Goal: Task Accomplishment & Management: Complete application form

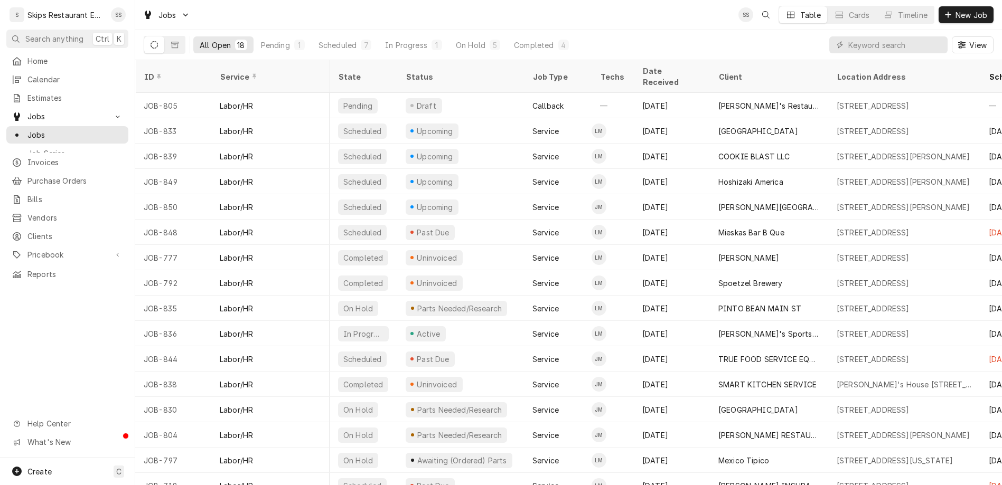
scroll to position [0, 80]
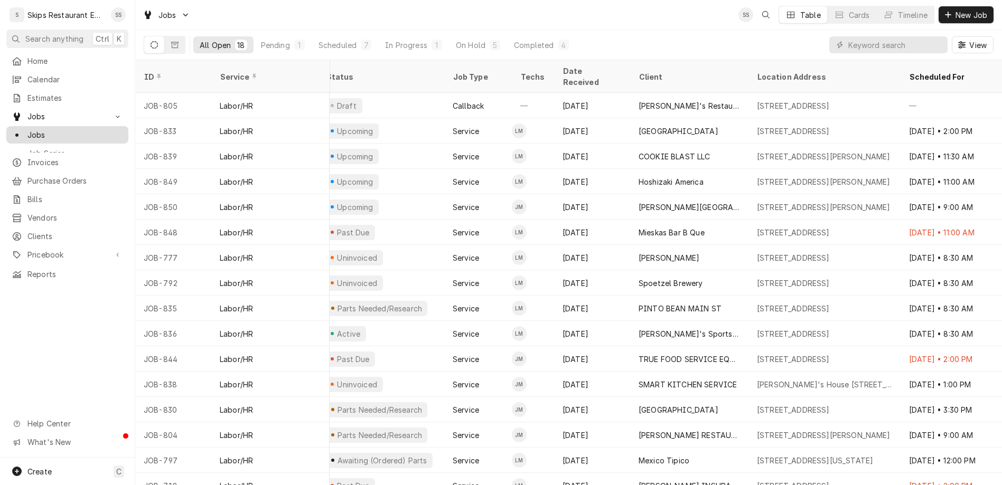
click at [36, 129] on span "Jobs" at bounding box center [75, 134] width 96 height 11
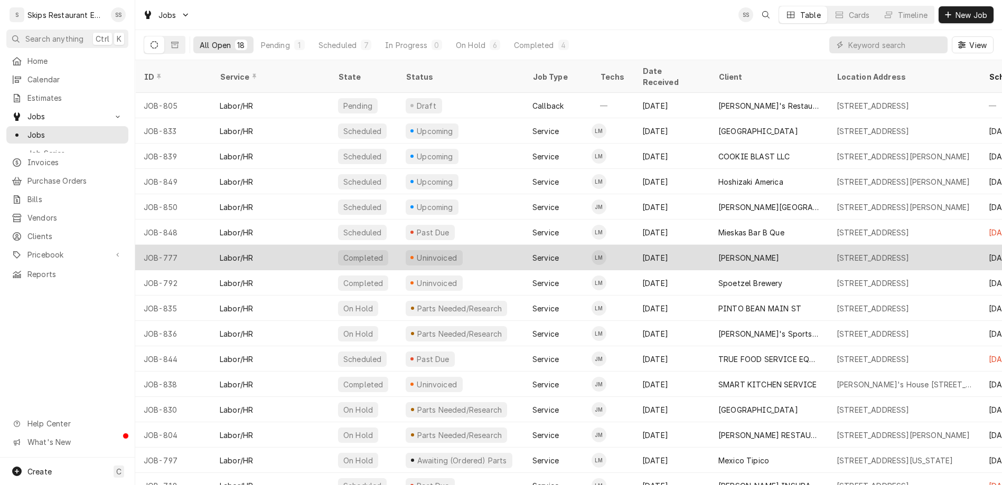
click at [416, 253] on div "Uninvoiced" at bounding box center [437, 258] width 43 height 11
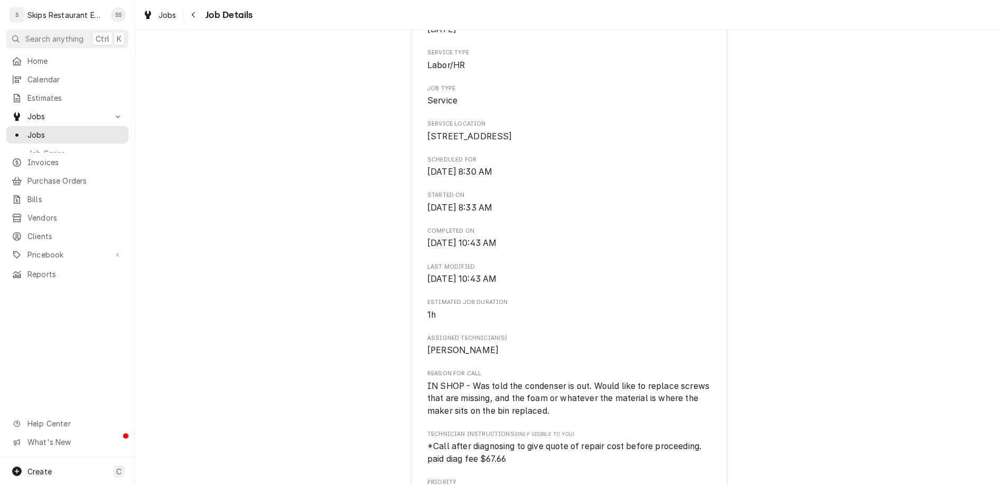
scroll to position [330, 0]
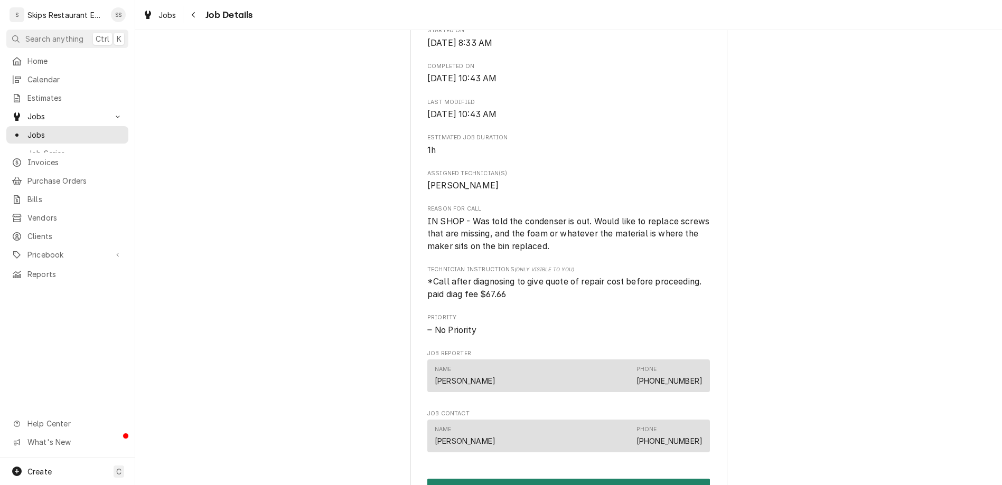
click at [550, 479] on button "Create Invoice" at bounding box center [568, 489] width 283 height 20
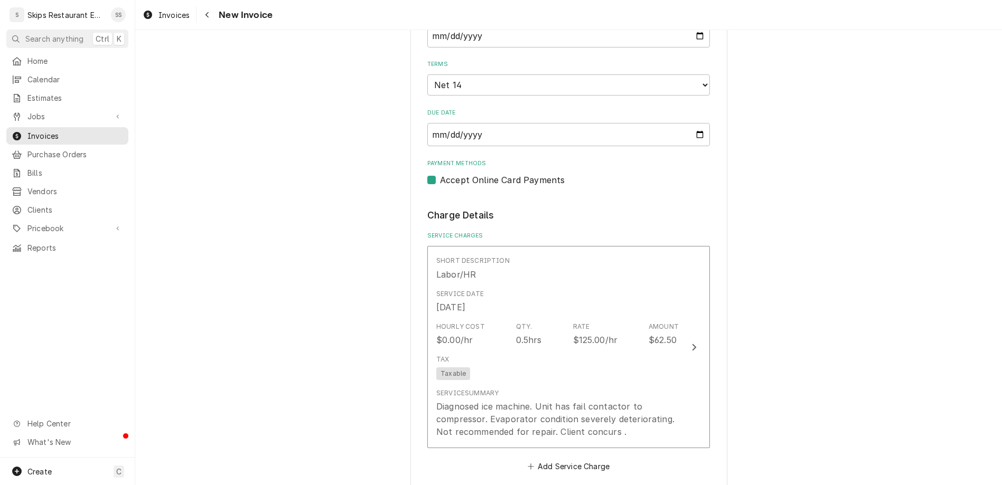
scroll to position [494, 0]
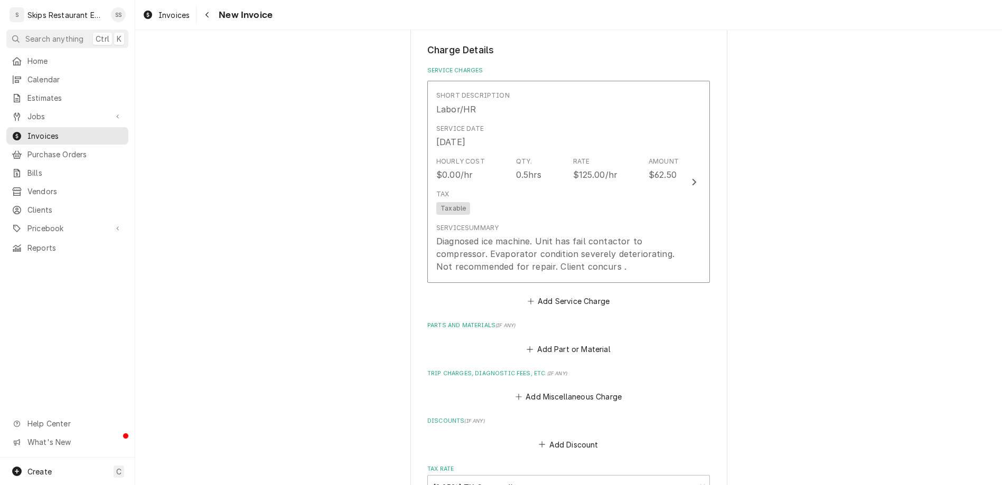
scroll to position [602, 0]
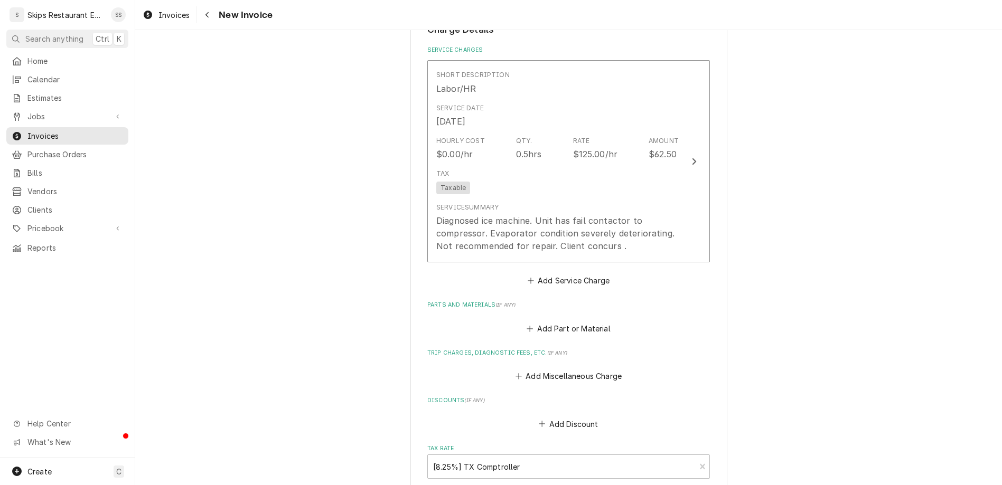
type textarea "x"
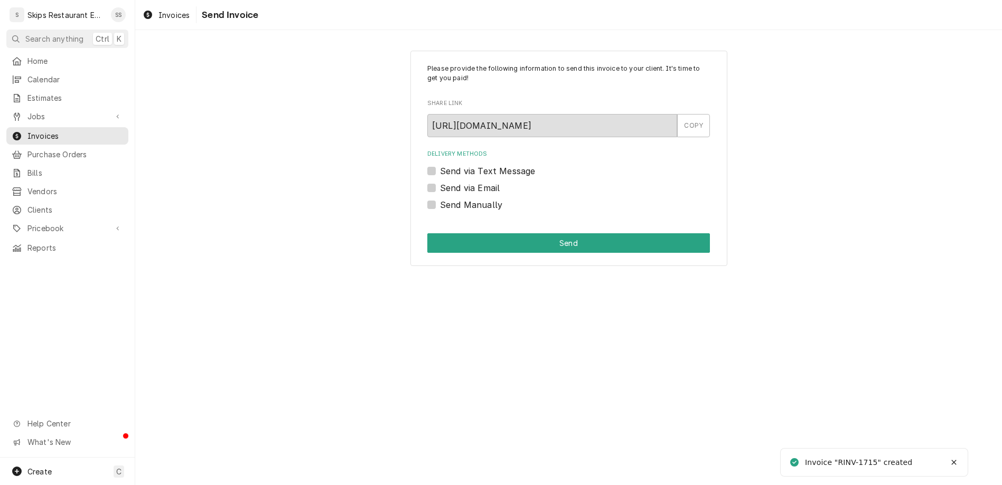
click at [447, 199] on label "Send Manually" at bounding box center [471, 205] width 62 height 13
click at [447, 199] on input "Send Manually" at bounding box center [581, 210] width 283 height 23
checkbox input "true"
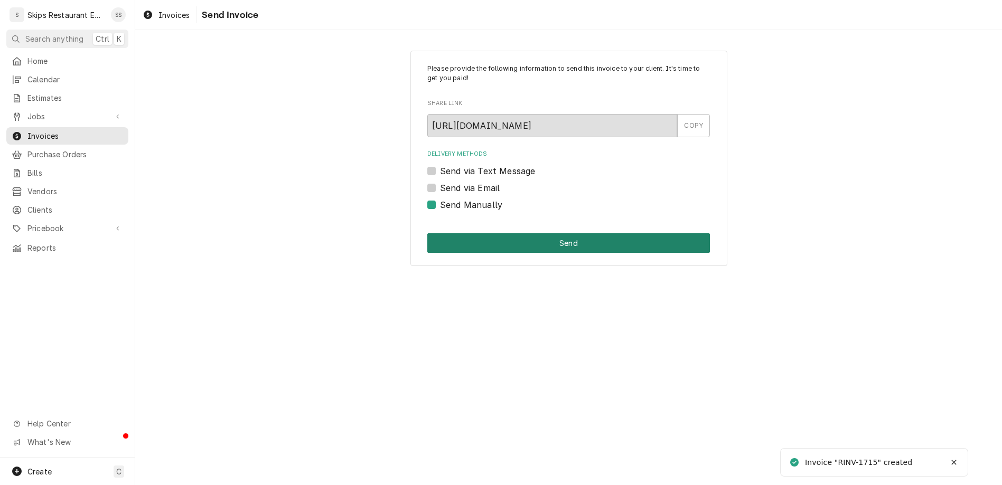
click at [520, 233] on button "Send" at bounding box center [568, 243] width 283 height 20
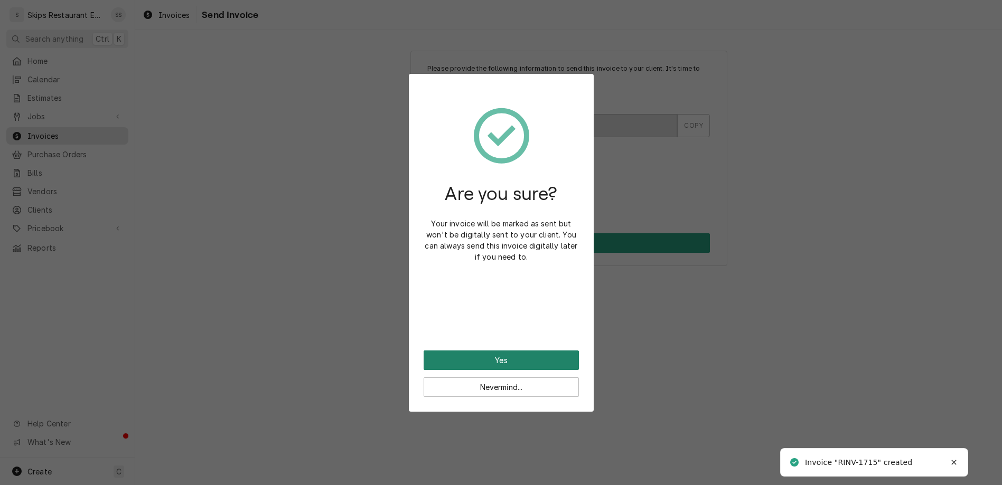
click at [494, 370] on div "Nevermind..." at bounding box center [501, 383] width 155 height 27
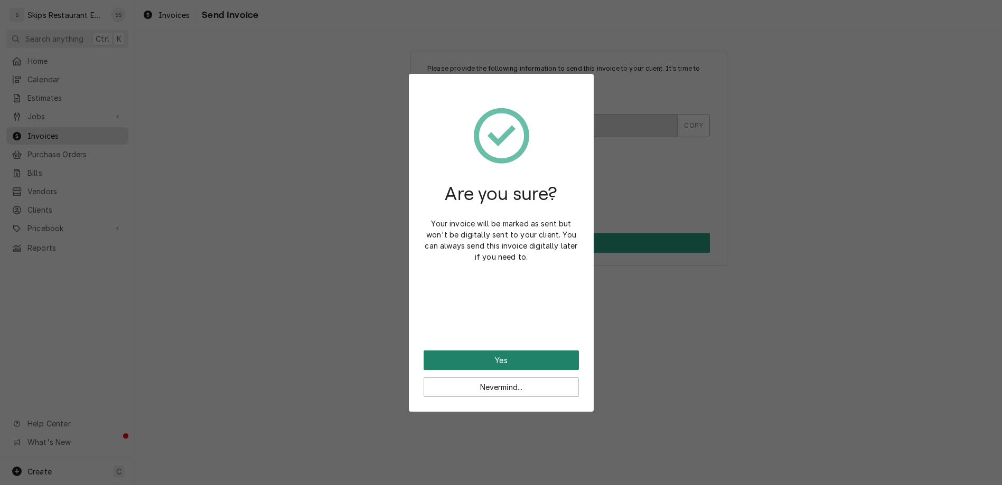
click at [497, 351] on button "Yes" at bounding box center [501, 361] width 155 height 20
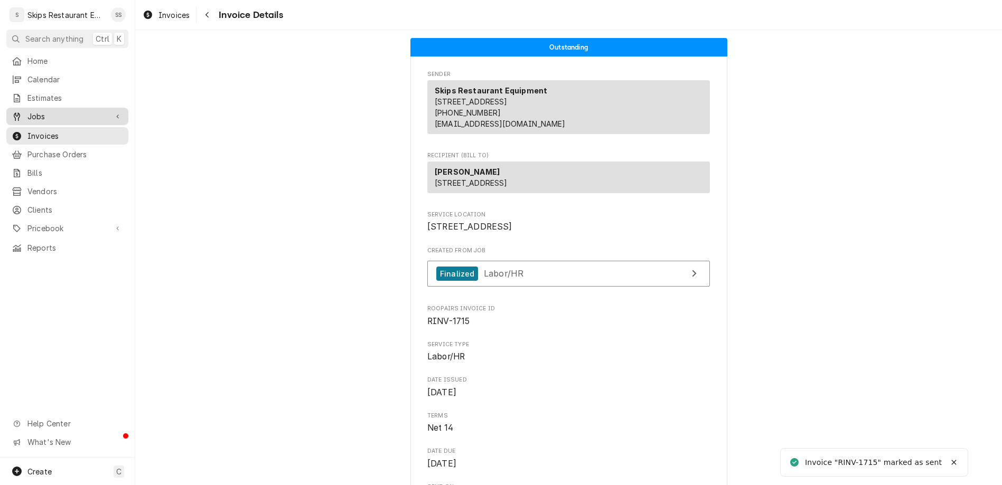
click at [31, 111] on span "Jobs" at bounding box center [67, 116] width 80 height 11
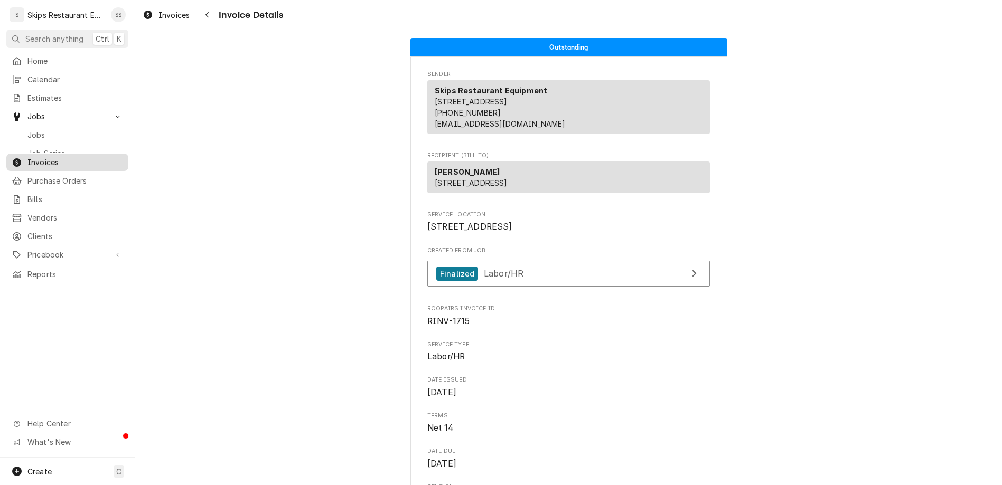
click at [27, 129] on span "Jobs" at bounding box center [75, 134] width 96 height 11
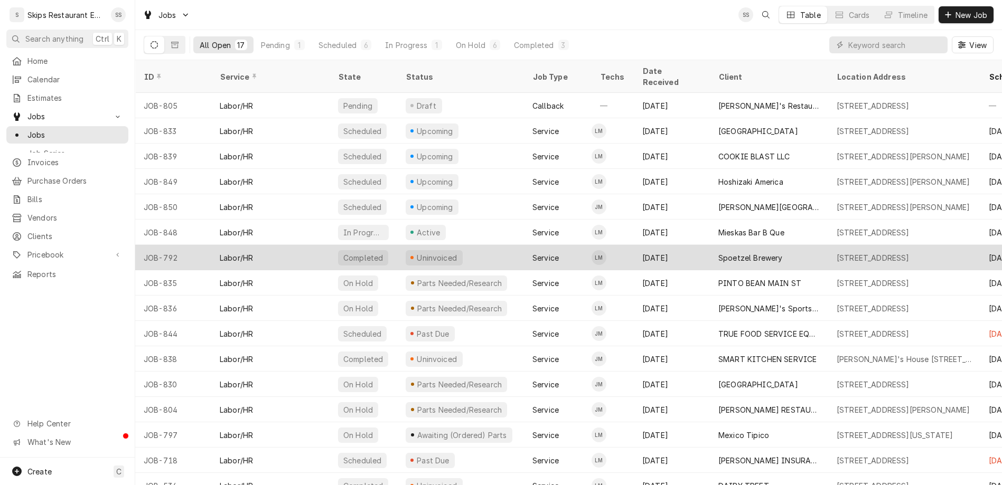
click at [416, 253] on div "Uninvoiced" at bounding box center [437, 258] width 43 height 11
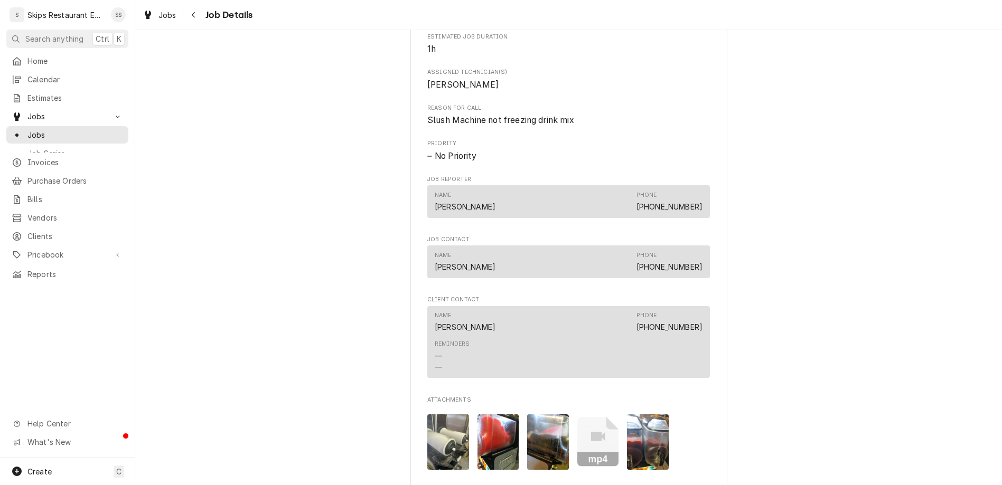
scroll to position [453, 0]
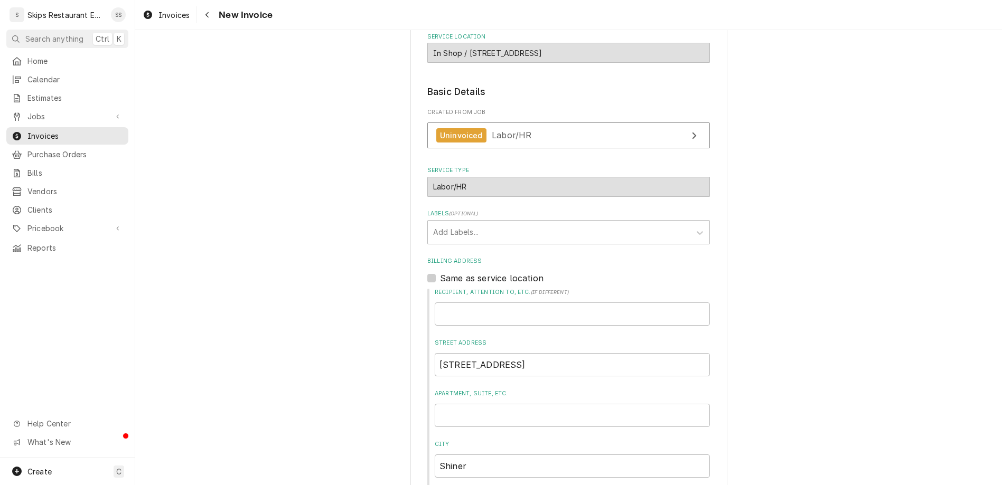
scroll to position [168, 0]
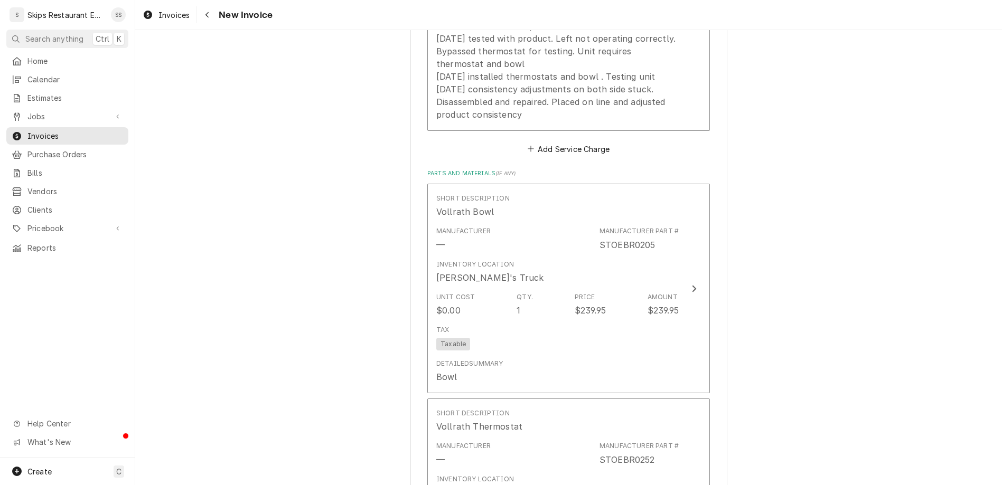
scroll to position [1173, 0]
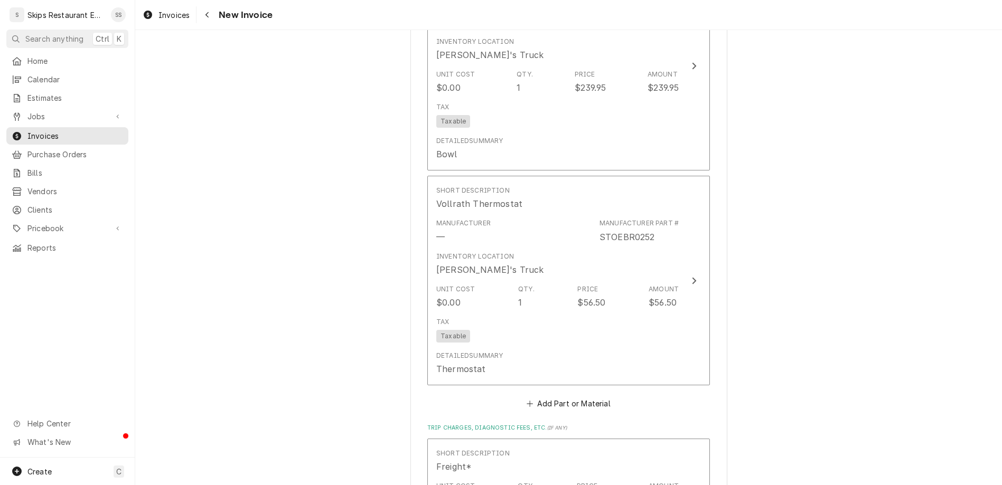
type textarea "x"
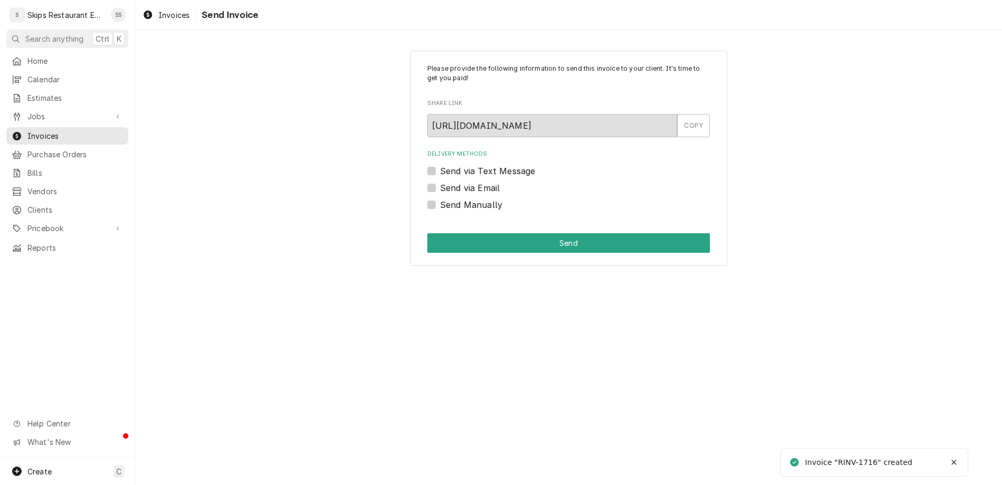
click at [447, 199] on label "Send Manually" at bounding box center [471, 205] width 62 height 13
click at [447, 199] on input "Send Manually" at bounding box center [581, 210] width 283 height 23
checkbox input "true"
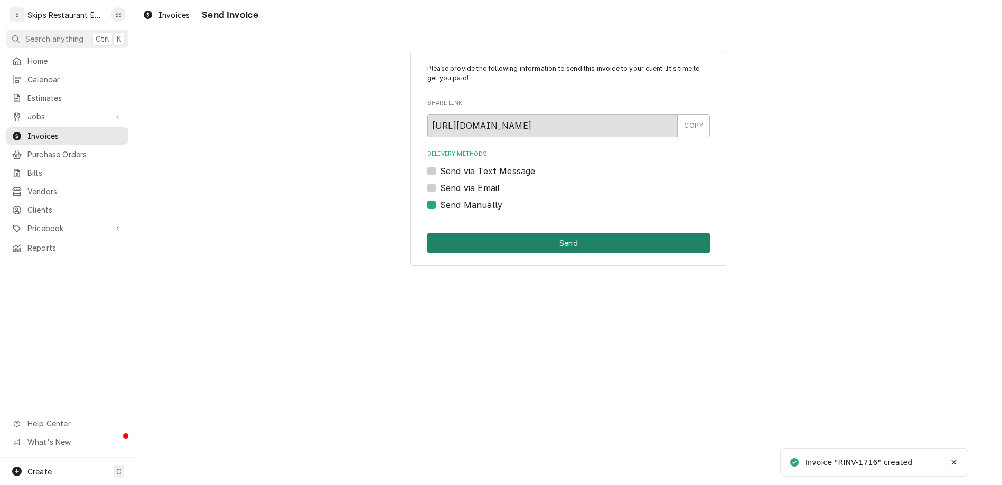
click at [539, 233] on button "Send" at bounding box center [568, 243] width 283 height 20
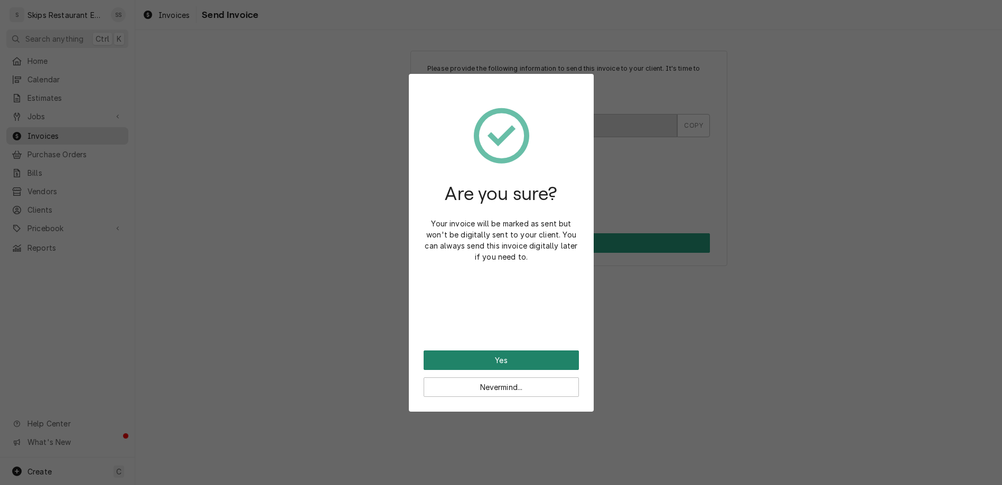
click at [500, 351] on button "Yes" at bounding box center [501, 361] width 155 height 20
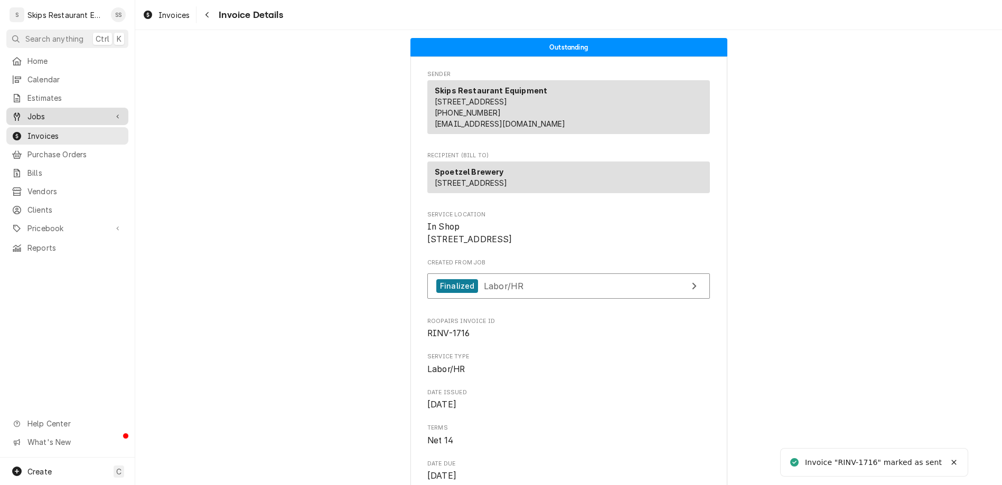
click at [36, 111] on span "Jobs" at bounding box center [67, 116] width 80 height 11
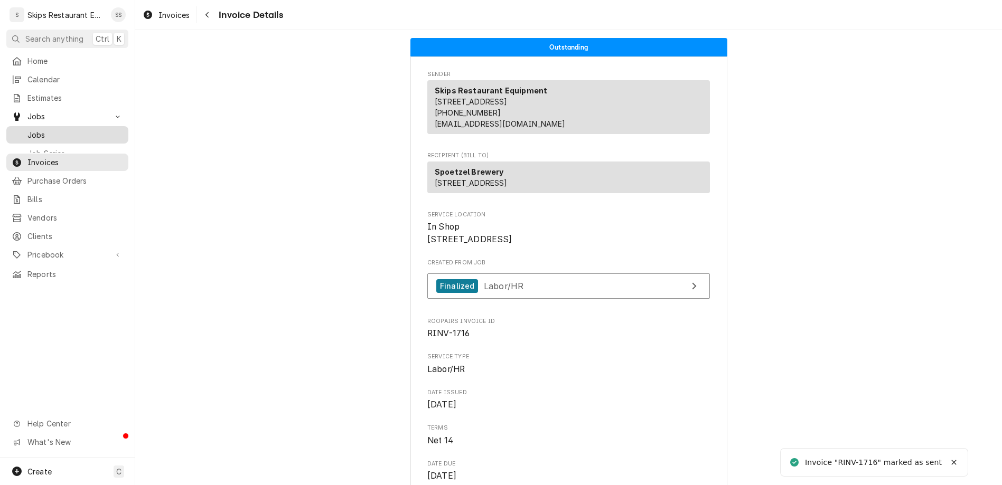
click at [27, 129] on span "Jobs" at bounding box center [75, 134] width 96 height 11
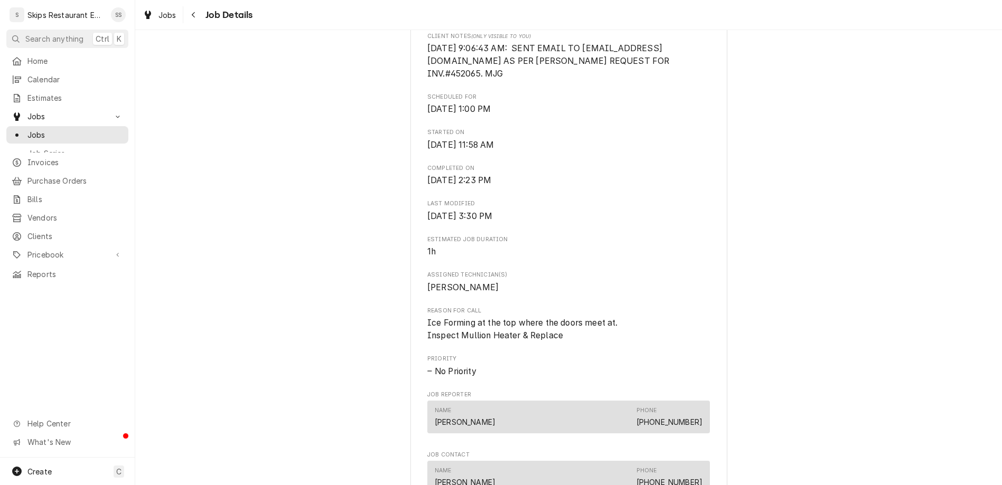
scroll to position [412, 0]
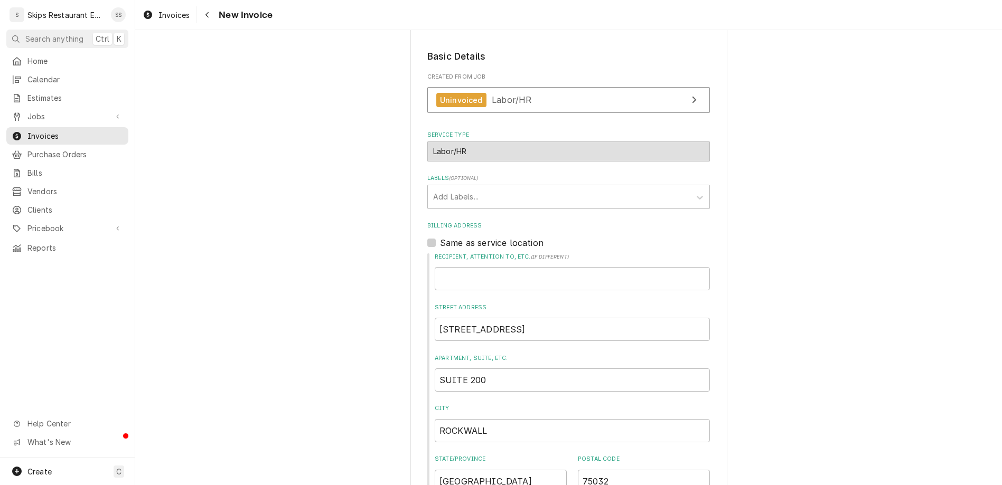
scroll to position [221, 0]
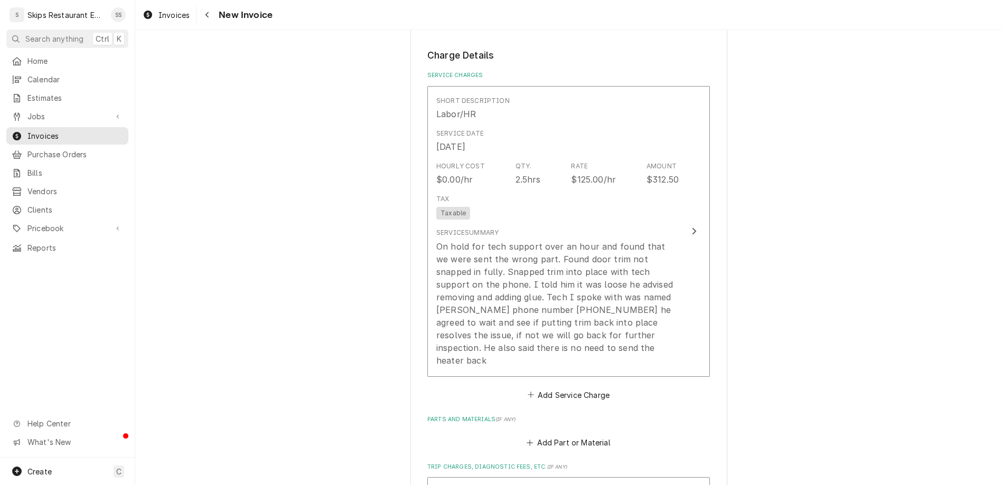
scroll to position [880, 0]
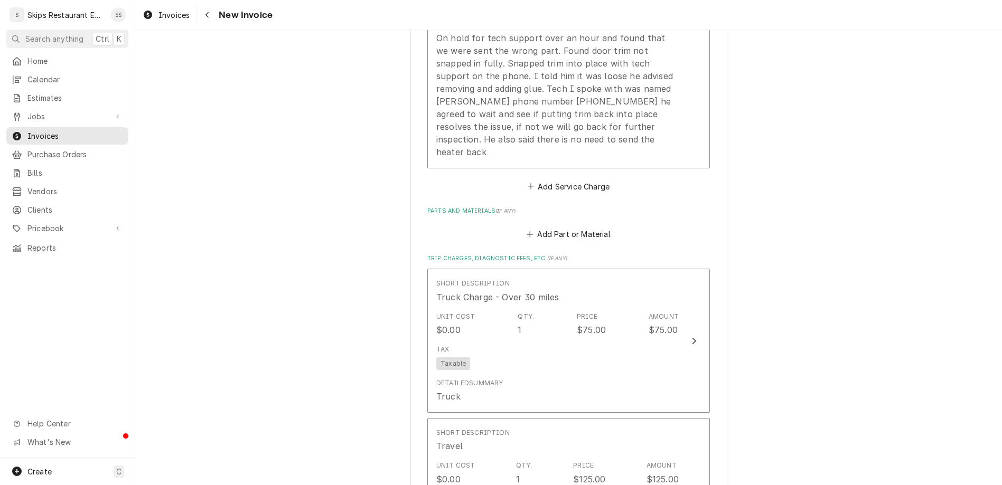
scroll to position [1103, 0]
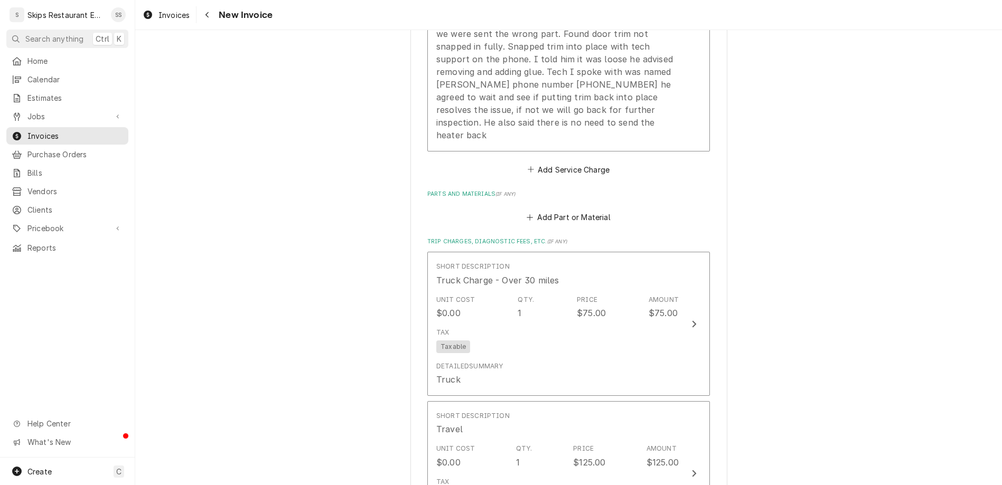
type textarea "x"
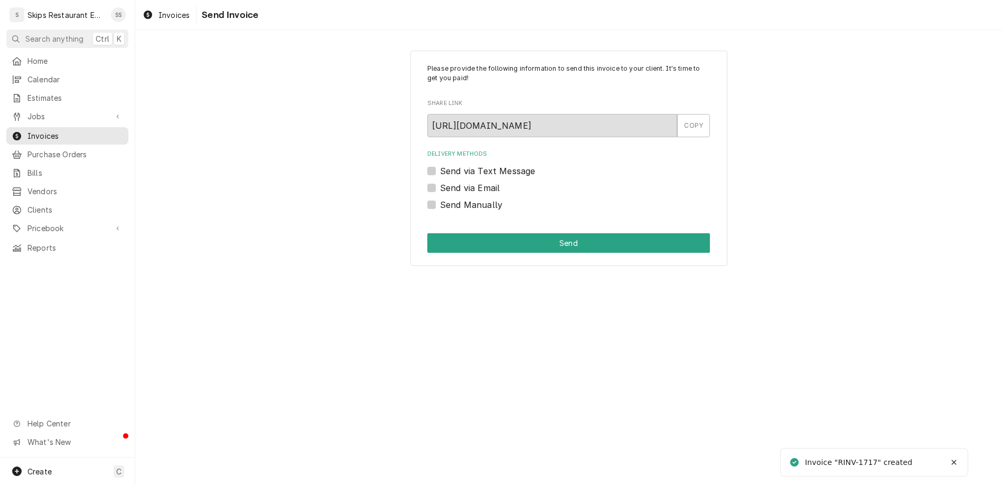
click at [465, 199] on label "Send Manually" at bounding box center [471, 205] width 62 height 13
click at [465, 199] on input "Send Manually" at bounding box center [581, 210] width 283 height 23
checkbox input "true"
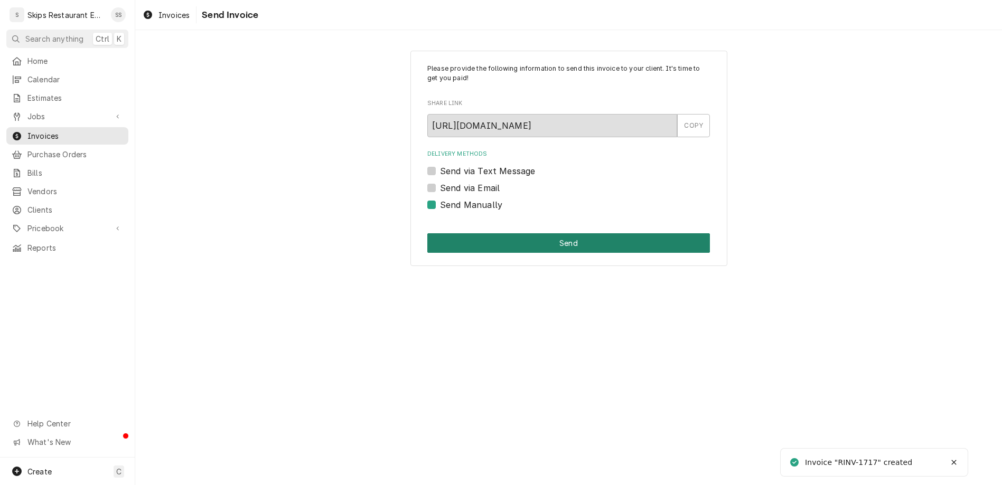
click at [533, 233] on button "Send" at bounding box center [568, 243] width 283 height 20
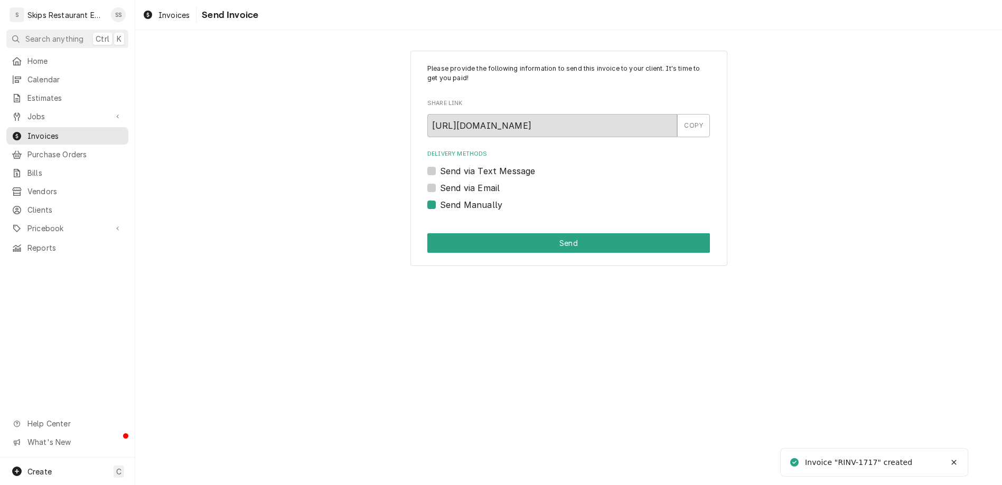
click at [0, 0] on div "Are you sure? Your invoice will be marked as sent but won't be digitally sent t…" at bounding box center [0, 0] width 0 height 0
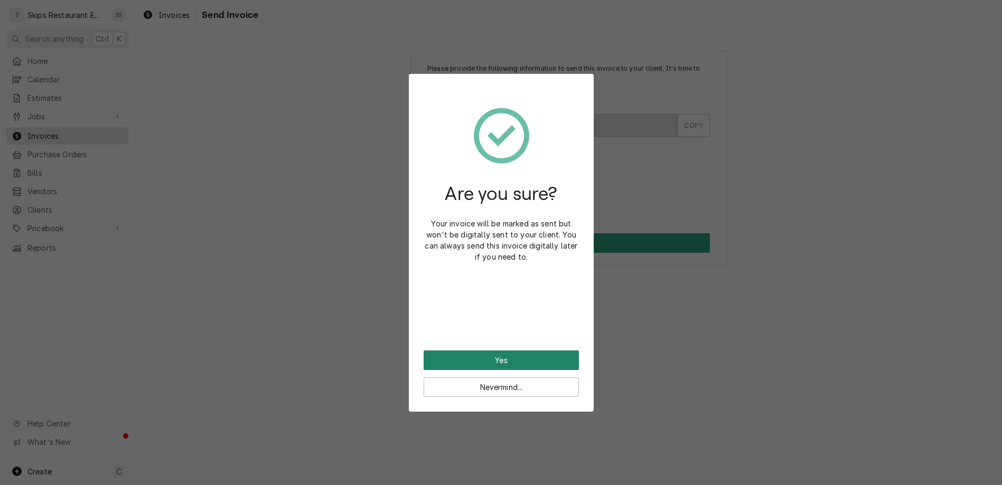
click at [501, 351] on button "Yes" at bounding box center [501, 361] width 155 height 20
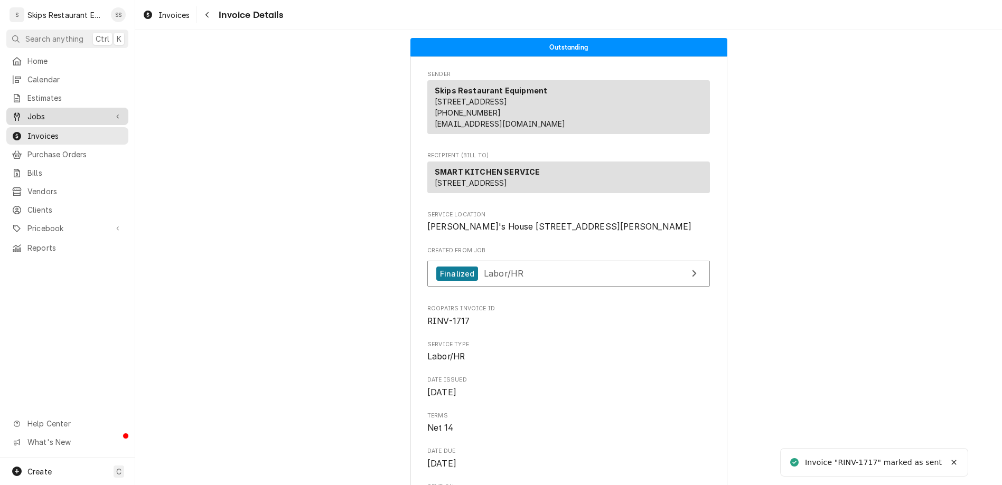
click at [27, 111] on span "Jobs" at bounding box center [67, 116] width 80 height 11
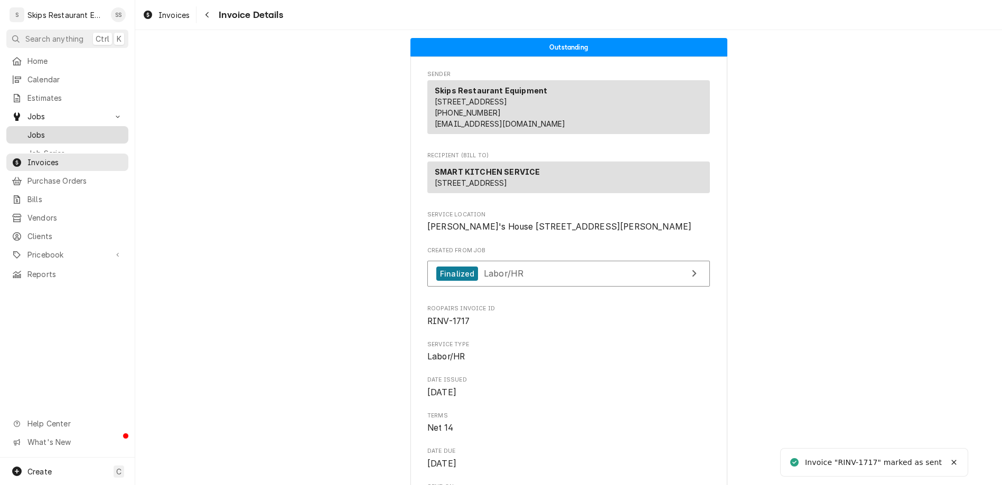
click at [27, 129] on span "Jobs" at bounding box center [75, 134] width 96 height 11
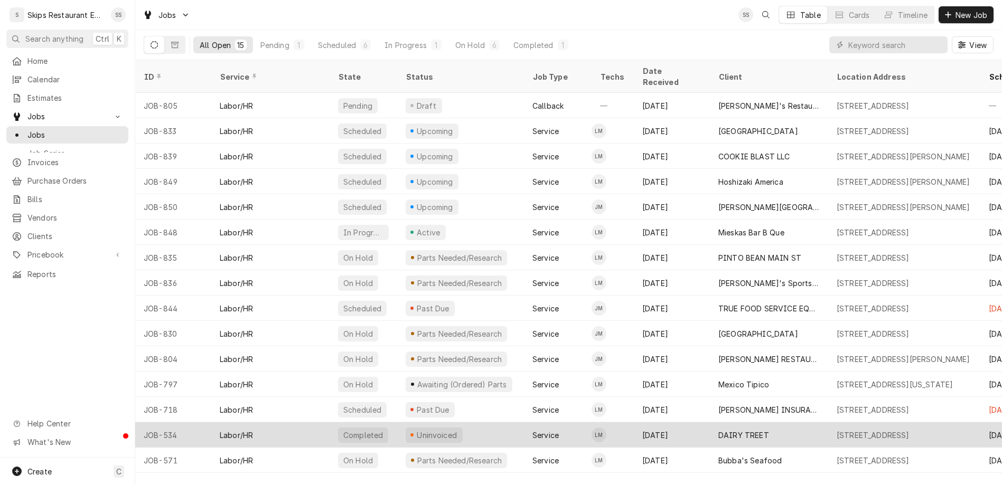
click at [634, 423] on div "Mar 10" at bounding box center [672, 435] width 76 height 25
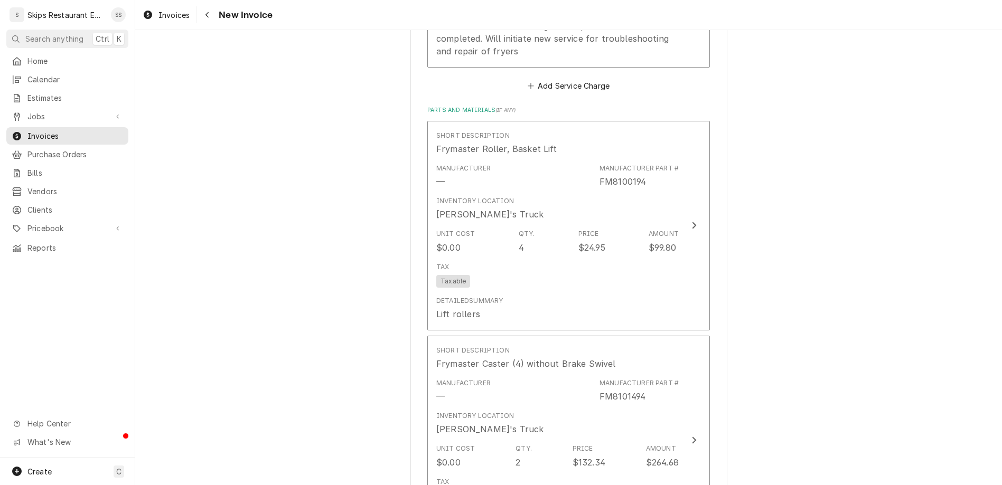
scroll to position [1071, 0]
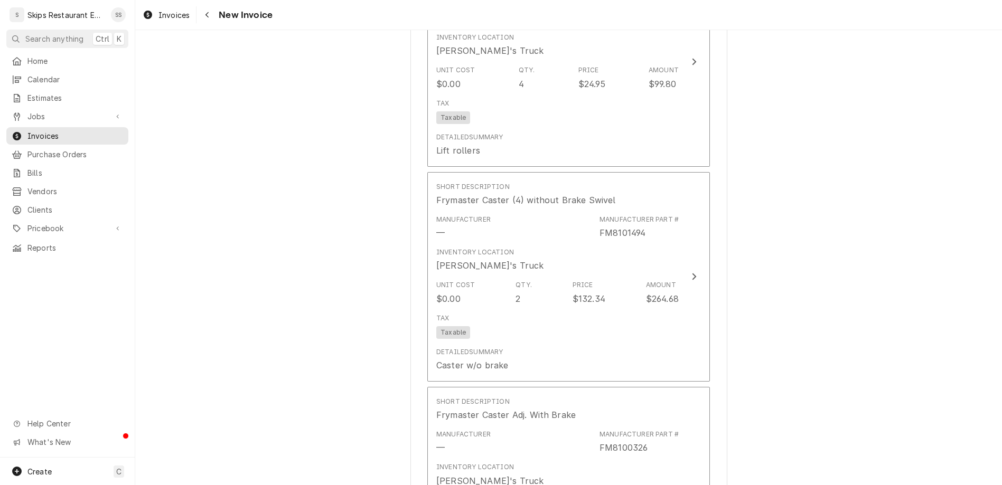
scroll to position [1247, 0]
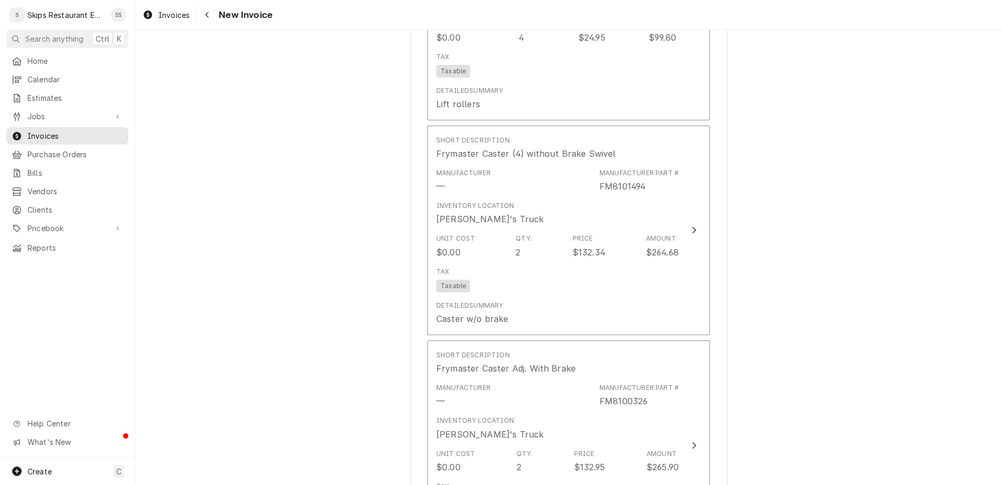
type textarea "x"
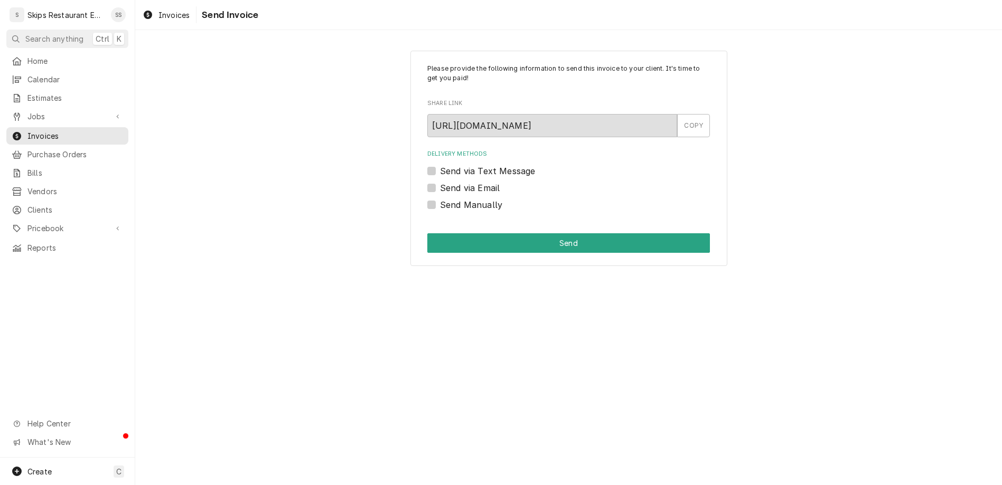
click at [450, 199] on label "Send Manually" at bounding box center [471, 205] width 62 height 13
click at [450, 199] on input "Send Manually" at bounding box center [581, 210] width 283 height 23
checkbox input "true"
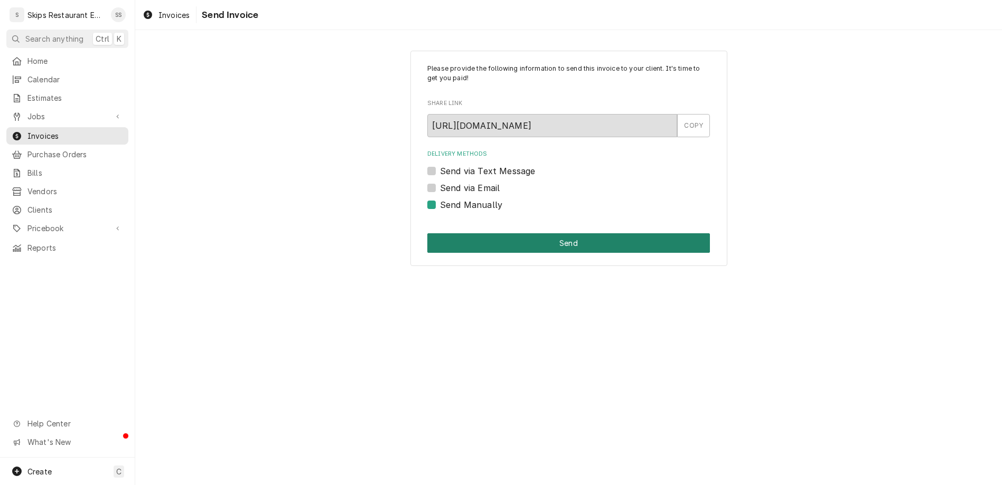
click at [526, 233] on button "Send" at bounding box center [568, 243] width 283 height 20
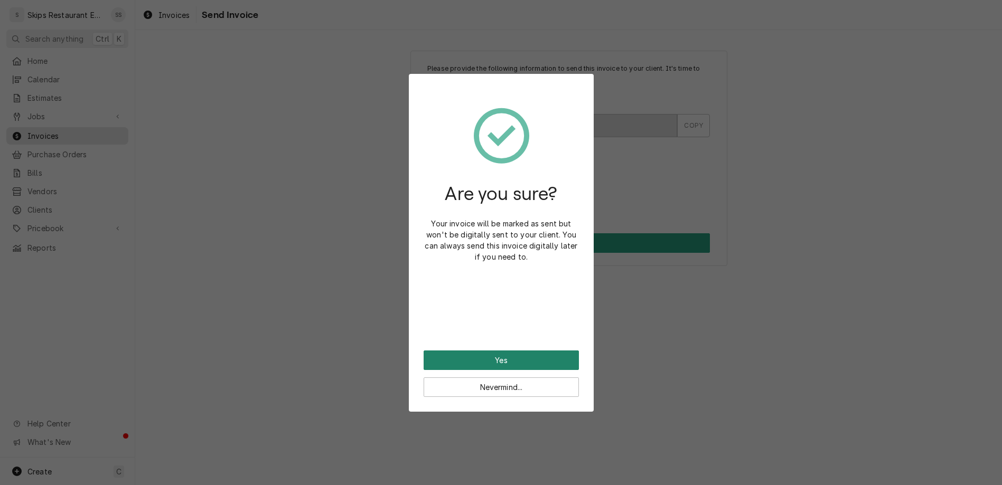
click at [487, 351] on button "Yes" at bounding box center [501, 361] width 155 height 20
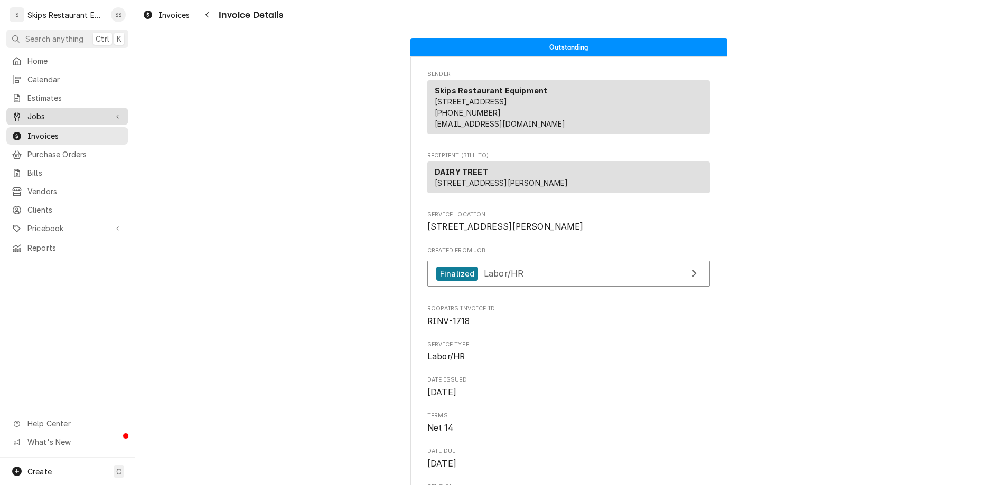
click at [30, 111] on span "Jobs" at bounding box center [67, 116] width 80 height 11
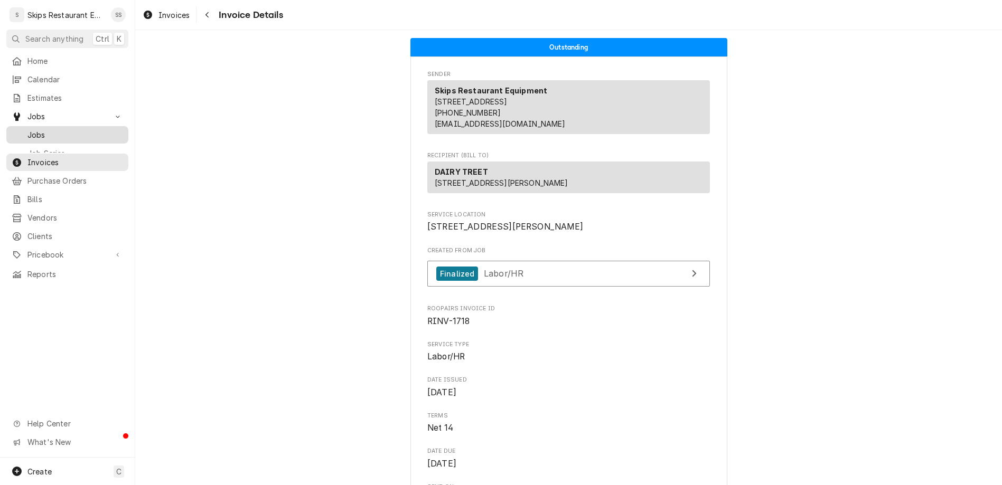
click at [29, 129] on span "Jobs" at bounding box center [75, 134] width 96 height 11
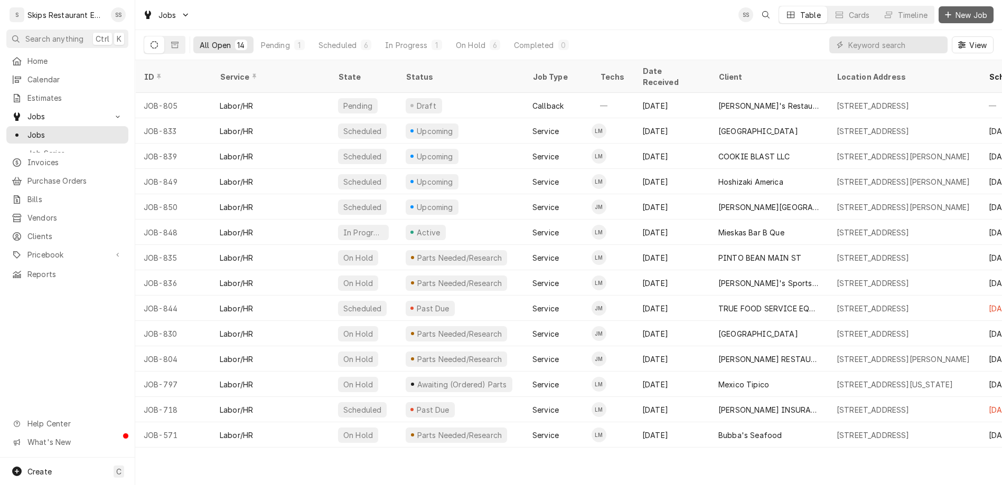
click at [974, 12] on span "New Job" at bounding box center [972, 15] width 36 height 11
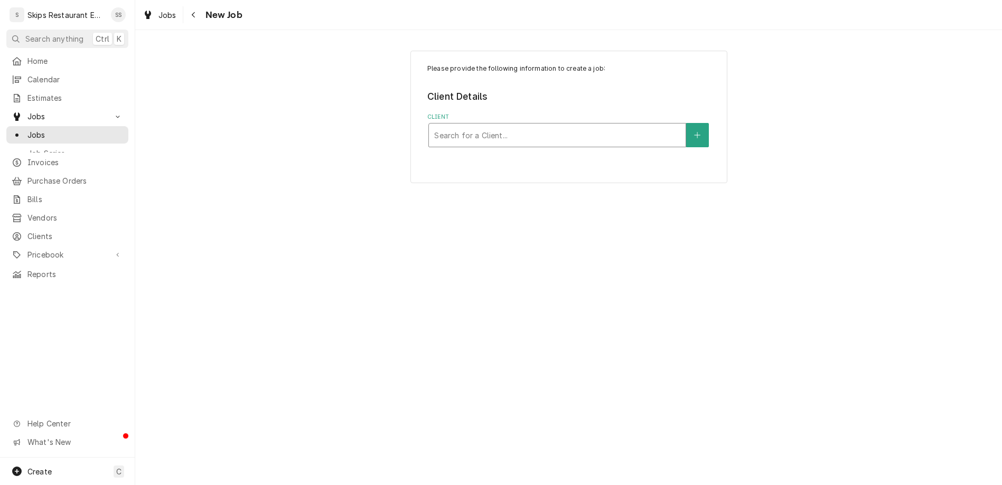
click at [511, 126] on div "Client" at bounding box center [557, 135] width 246 height 19
type input "dairy"
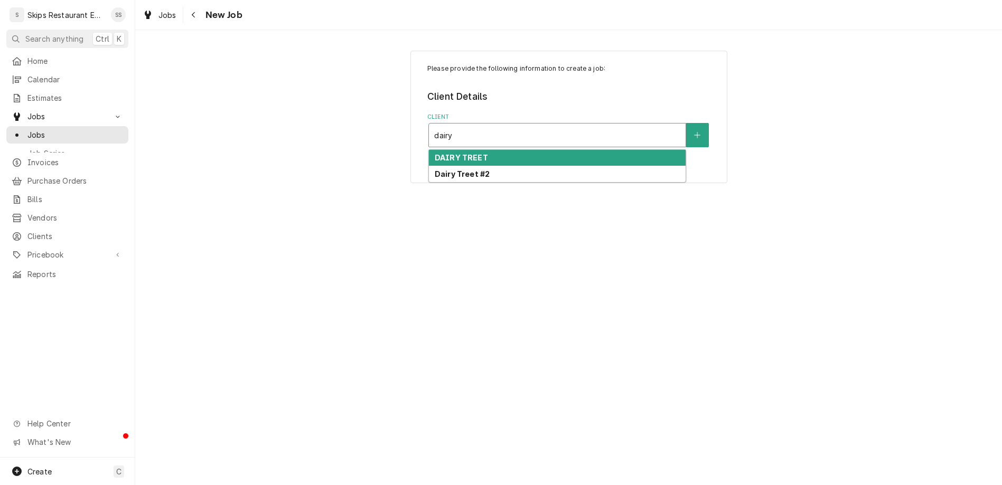
click at [499, 150] on div "DAIRY TREET" at bounding box center [557, 158] width 257 height 16
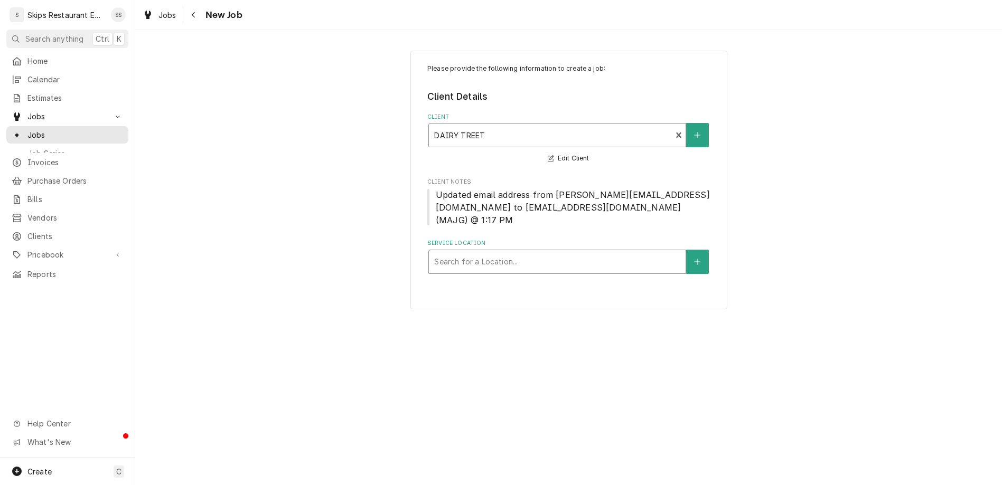
click at [502, 253] on div "Service Location" at bounding box center [557, 262] width 246 height 19
click at [686, 250] on button "Service Location" at bounding box center [697, 262] width 22 height 24
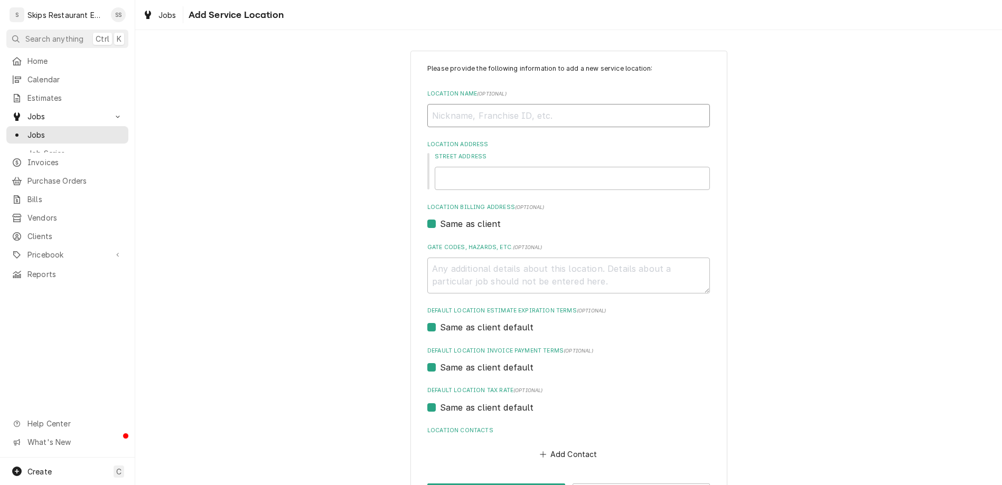
click at [511, 104] on input "Location Name ( optional )" at bounding box center [568, 115] width 283 height 23
type input "In S"
type textarea "x"
type input "In Sh"
type textarea "x"
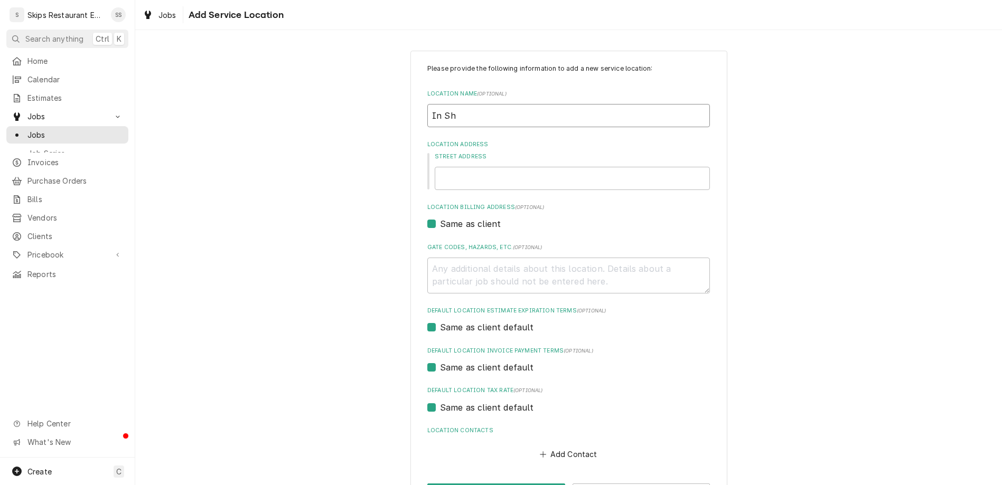
type input "In Sho"
type textarea "x"
type input "In Shop"
type textarea "x"
type input "In Shop"
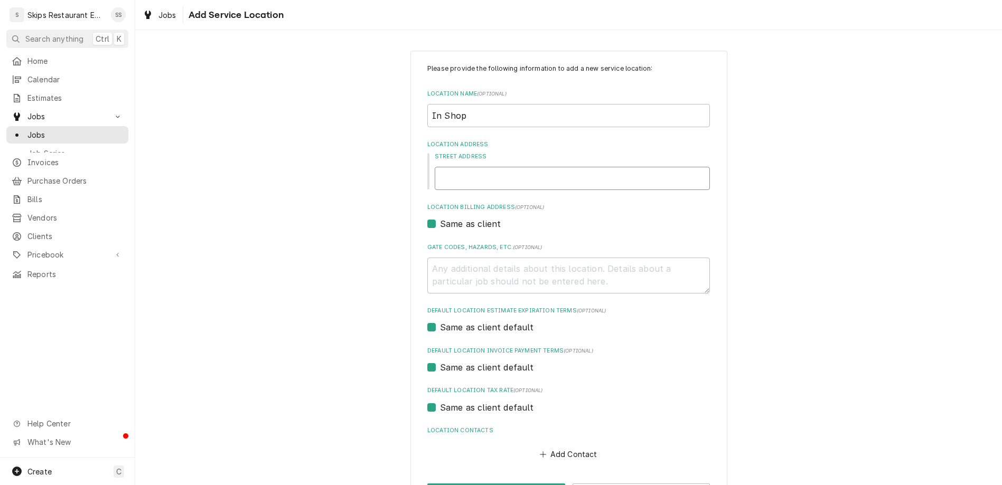
click at [526, 167] on input "Street Address" at bounding box center [572, 178] width 275 height 23
type textarea "x"
type input "1"
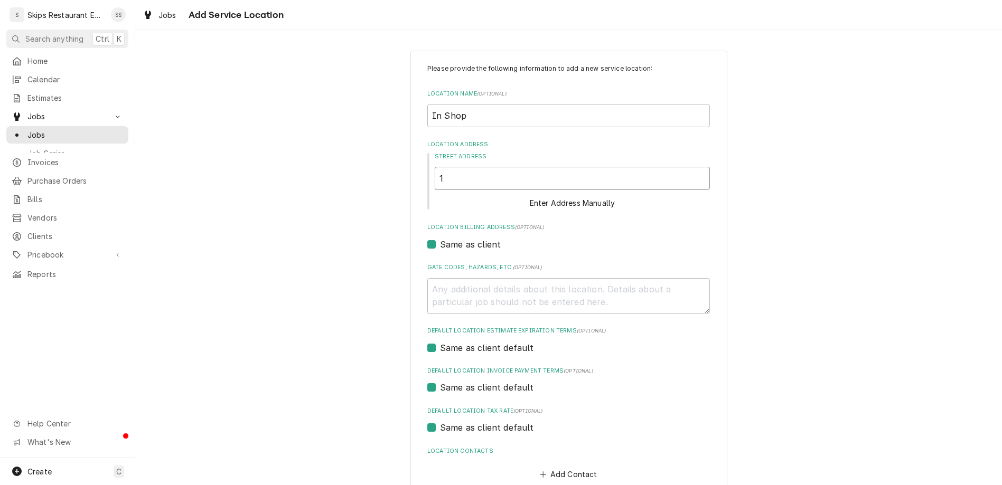
type textarea "x"
type input "16"
type textarea "x"
type input "160"
type textarea "x"
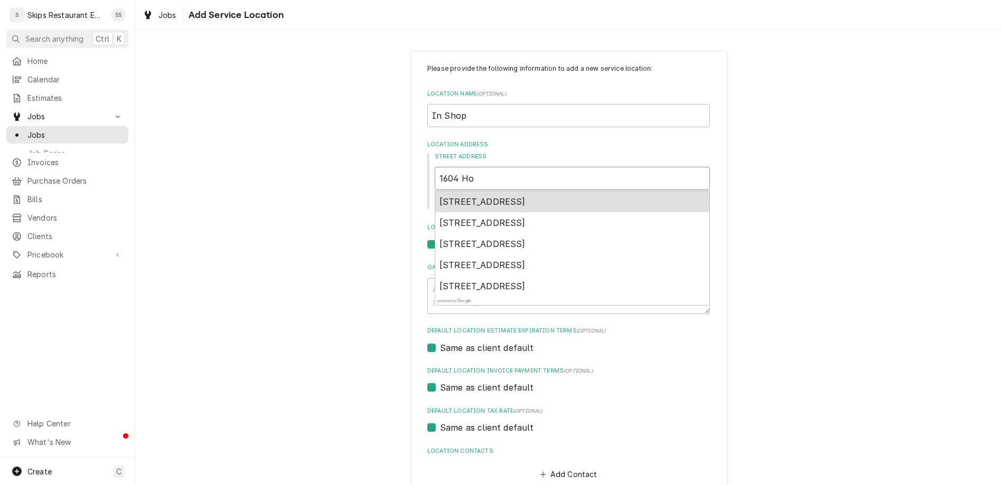
type input "1604 Hou"
type textarea "x"
type input "1604 Houston"
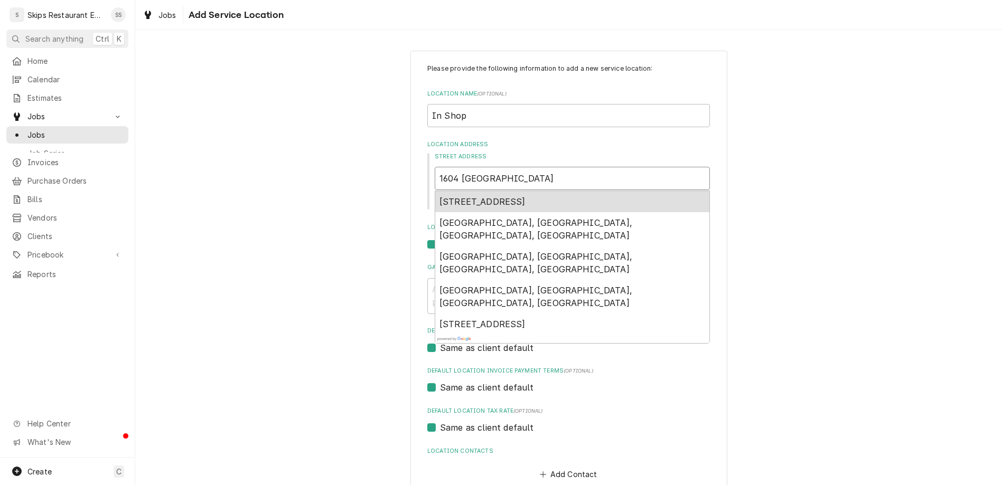
click at [526, 197] on span "1604 Houston Highway, Victoria, TX, USA" at bounding box center [483, 202] width 86 height 11
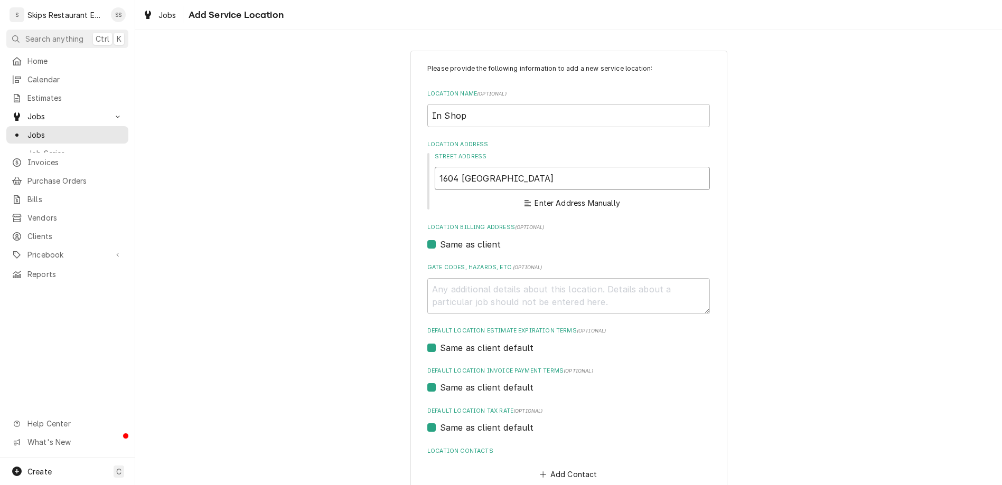
type textarea "x"
type input "1604 Houston Hwy"
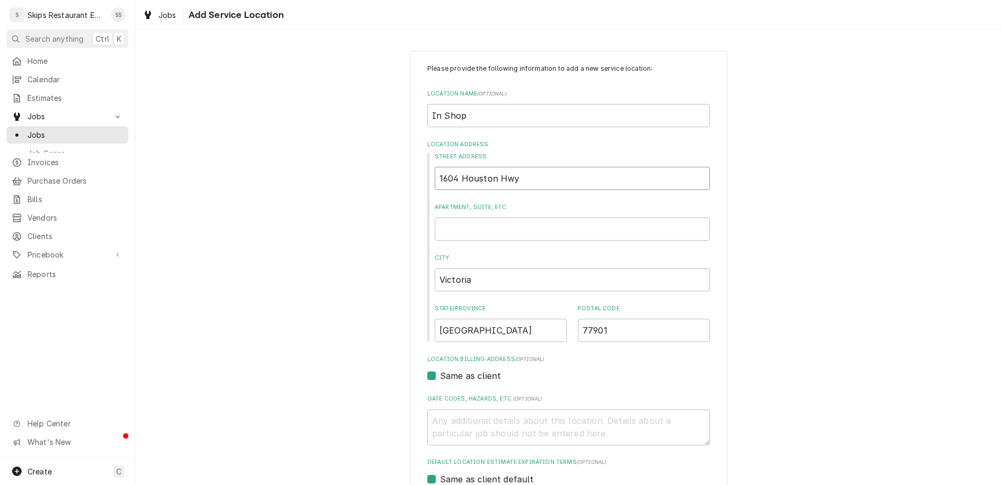
type textarea "x"
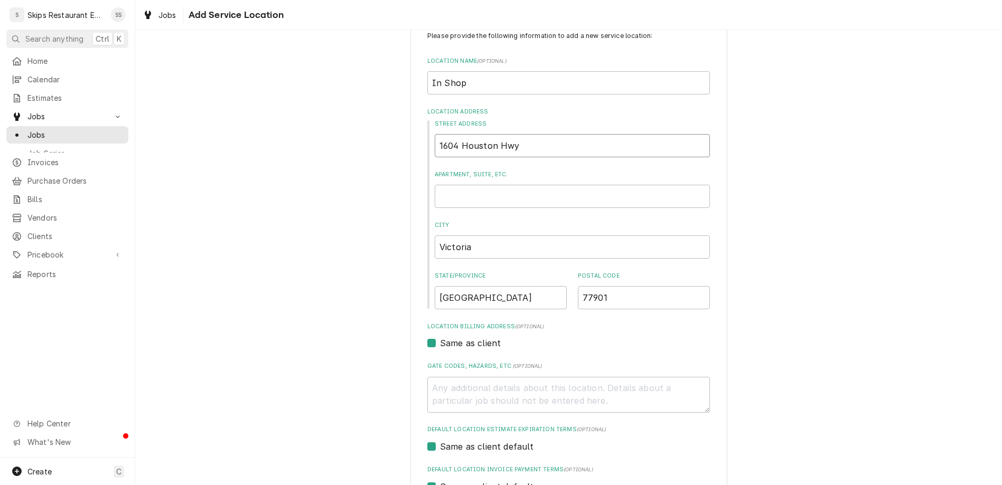
type input "1604 Houston Hwy"
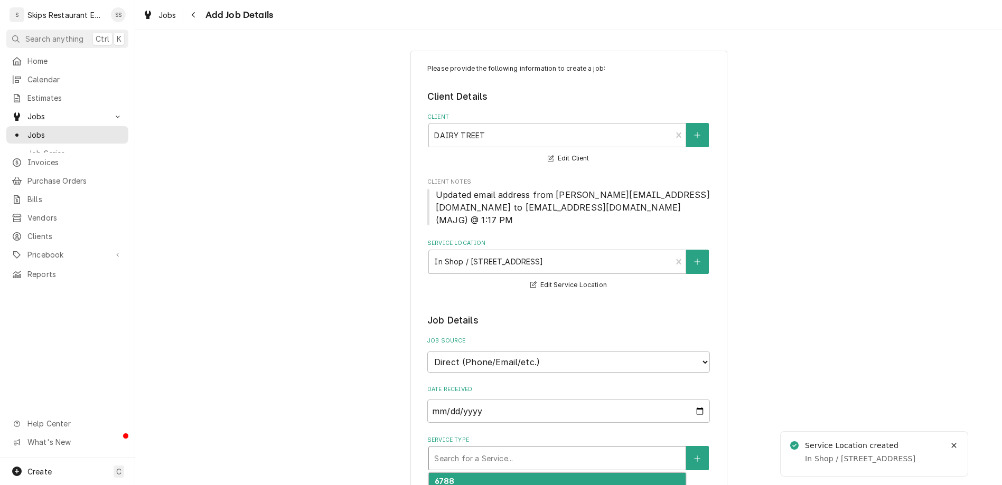
click at [522, 449] on div "Service Type" at bounding box center [557, 458] width 246 height 19
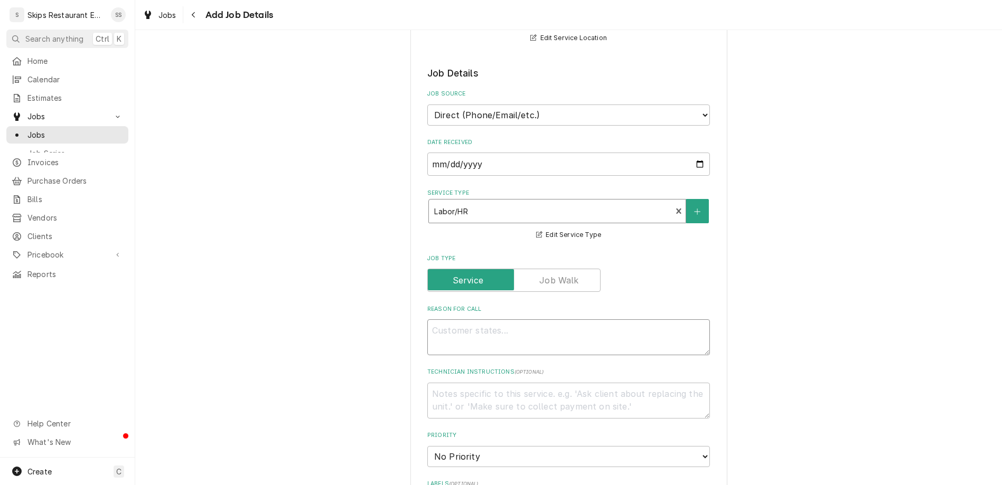
click at [479, 320] on textarea "Reason For Call" at bounding box center [568, 338] width 283 height 36
type textarea "x"
type textarea "T"
type textarea "x"
type textarea "Tr"
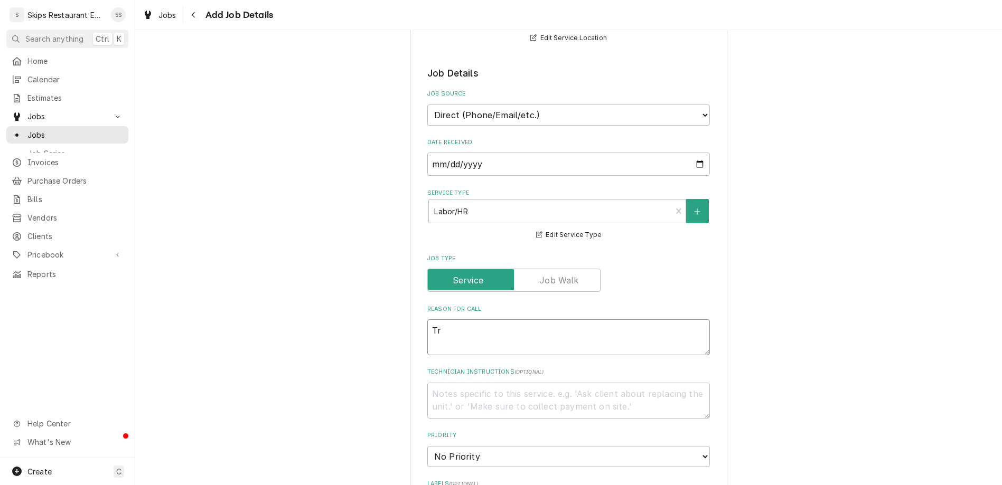
type textarea "x"
type textarea "Tro"
type textarea "x"
type textarea "Trou"
type textarea "x"
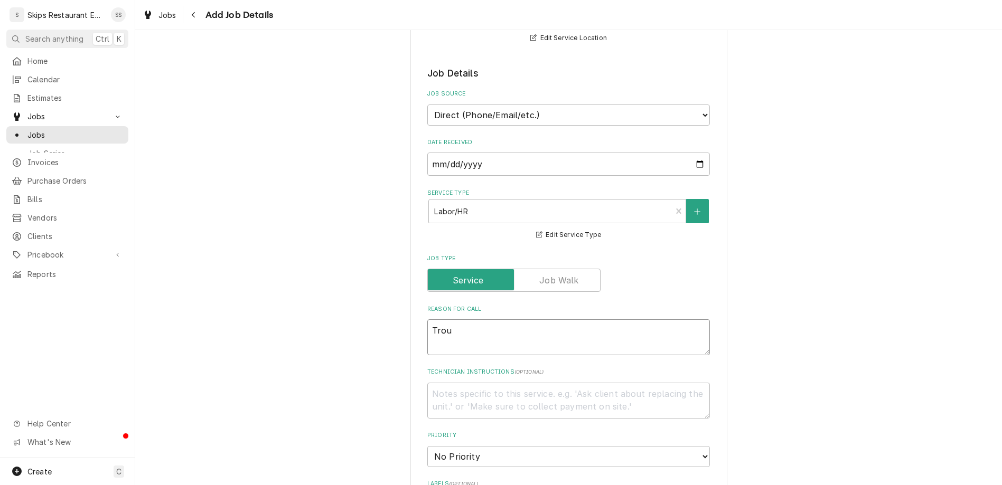
type textarea "Troub"
type textarea "x"
type textarea "Troubl"
type textarea "x"
type textarea "Troublesh"
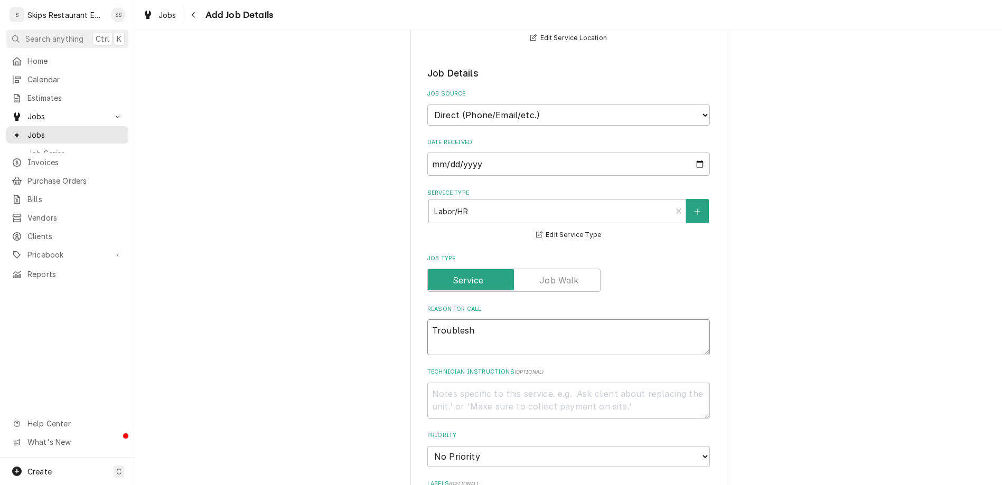
type textarea "x"
type textarea "Troubleshoo"
type textarea "x"
type textarea "Troubleshoot w"
type textarea "x"
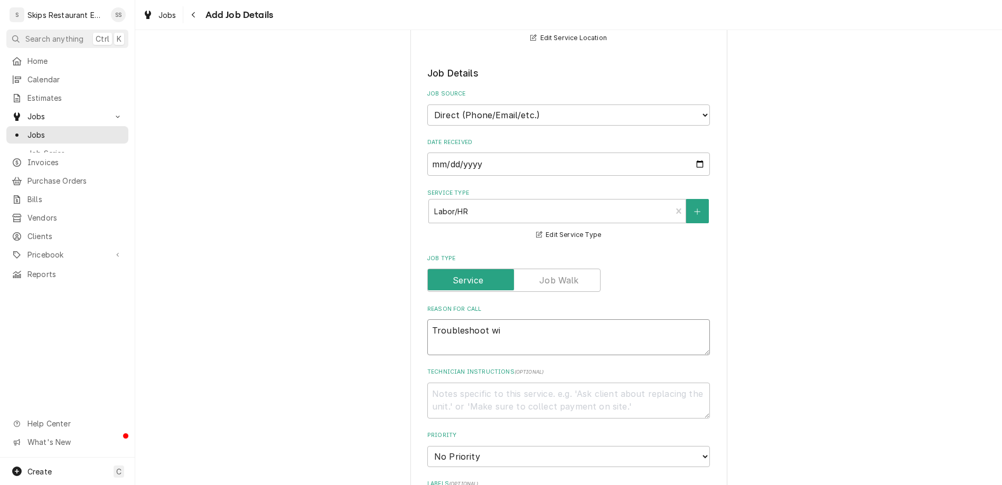
type textarea "Troubleshoot wir"
type textarea "x"
type textarea "Troubleshoot wiri"
type textarea "x"
type textarea "Troubleshoot wirin"
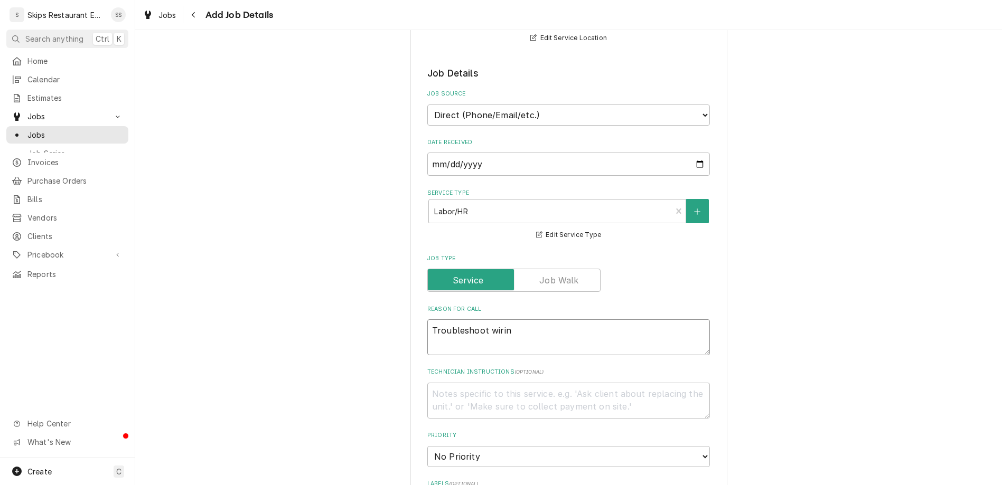
type textarea "x"
type textarea "Troubleshoot wiring"
type textarea "x"
type textarea "Troubleshoot wiring i"
type textarea "x"
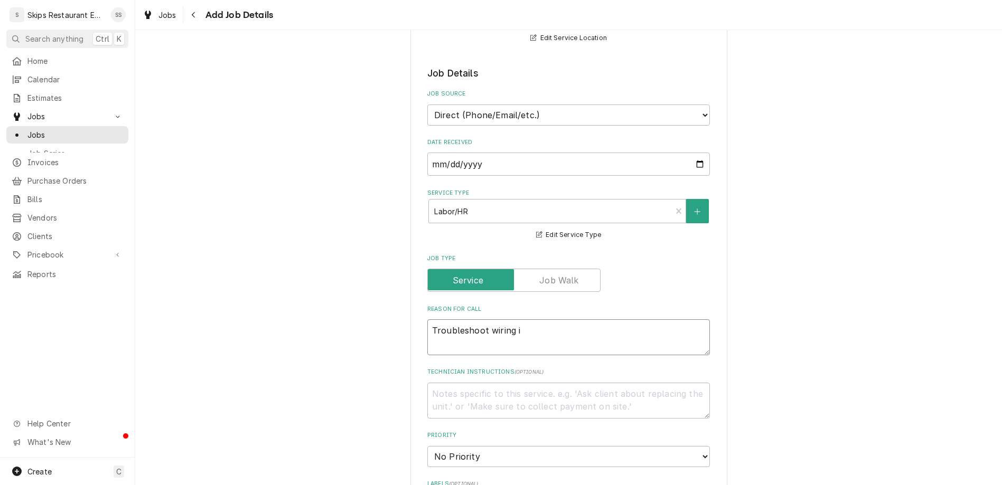
type textarea "Troubleshoot wiring is"
type textarea "x"
type textarea "Troubleshoot wiring iss"
type textarea "x"
type textarea "Troubleshoot wiring issu"
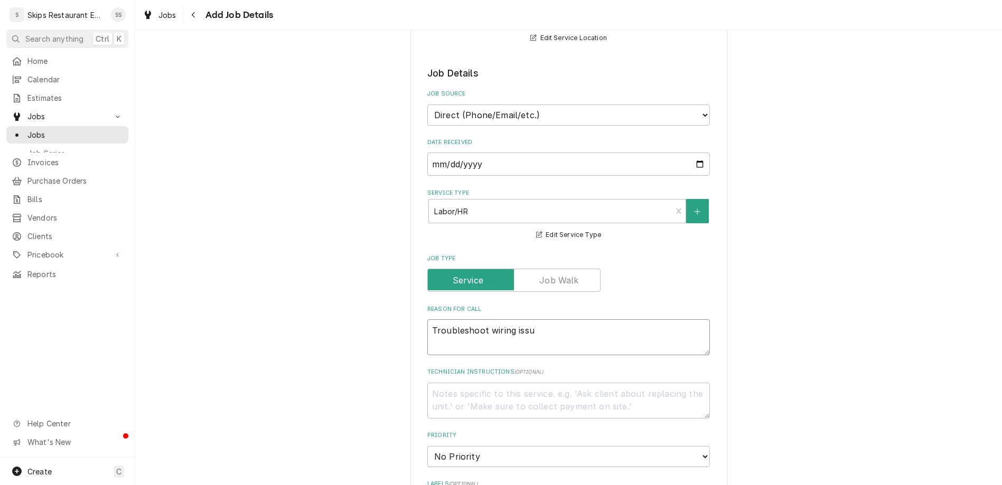
type textarea "x"
type textarea "Troubleshoot wiring issue"
type textarea "x"
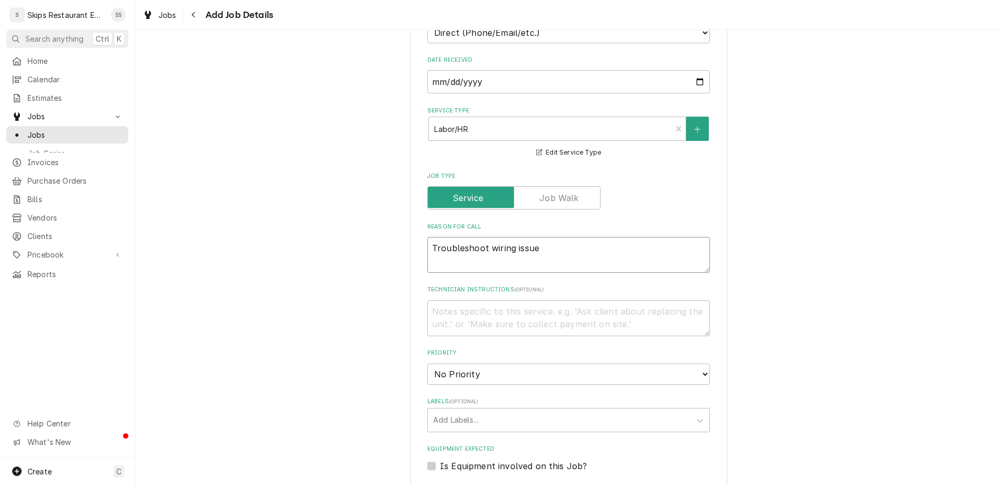
type textarea "Troubleshoot wiring issue"
click at [442, 460] on label "Is Equipment involved on this Job?" at bounding box center [513, 466] width 147 height 13
click at [442, 460] on input "Equipment Expected" at bounding box center [581, 471] width 283 height 23
checkbox input "true"
type textarea "x"
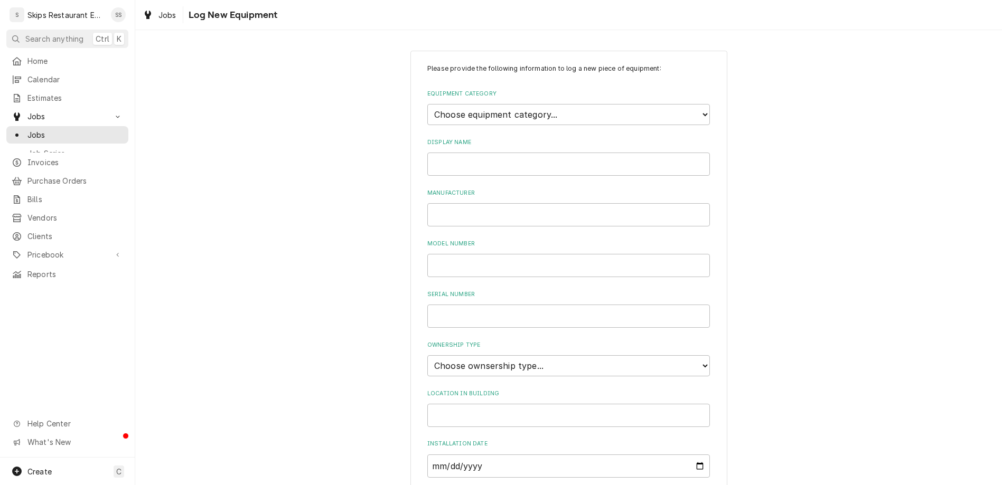
click at [484, 104] on select "Choose equipment category... Cooking Equipment Fryers Ice Machines Ovens and Ra…" at bounding box center [568, 114] width 283 height 21
select select "2"
click option "Fryers" at bounding box center [0, 0] width 0 height 0
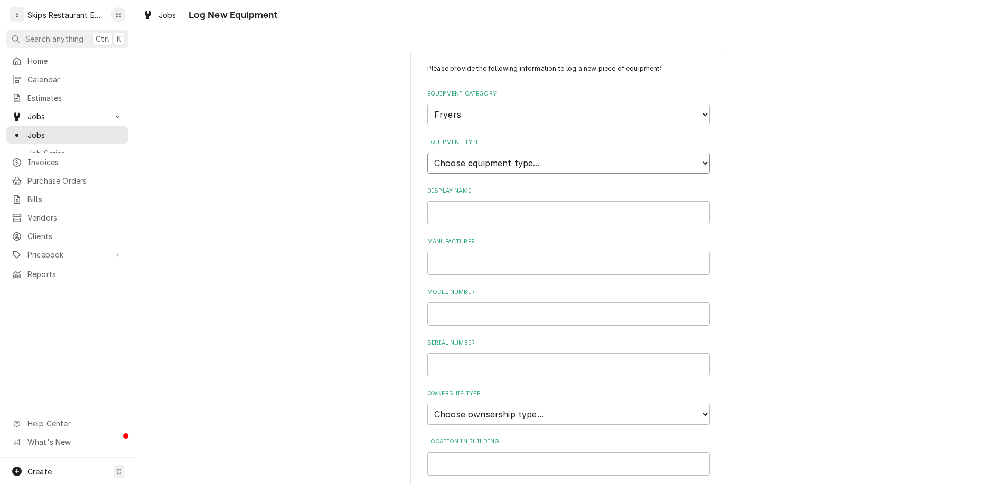
click at [427, 153] on select "Choose equipment type... Electric Fryer Fryer Filtration Equipment Gas Fryer" at bounding box center [568, 163] width 283 height 21
select select "13"
click option "Electric Fryer" at bounding box center [0, 0] width 0 height 0
click at [468, 201] on input "Display Name" at bounding box center [568, 212] width 283 height 23
type input "FryMaster"
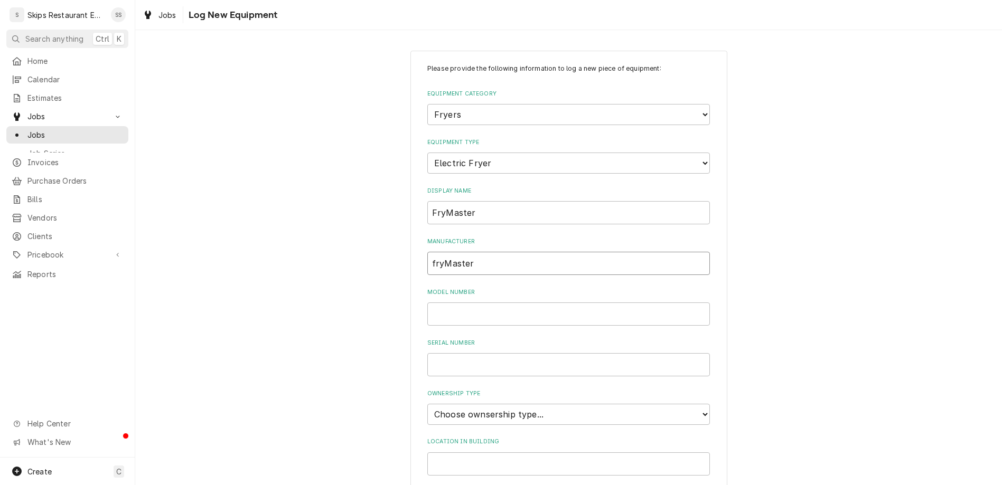
click at [447, 252] on input "fryMaster" at bounding box center [568, 263] width 283 height 23
type input "FryMaster"
click at [482, 404] on select "Choose ownsership type... Unknown Owned Leased Rented" at bounding box center [568, 414] width 283 height 21
click at [427, 404] on select "Choose ownsership type... Unknown Owned Leased Rented" at bounding box center [568, 414] width 283 height 21
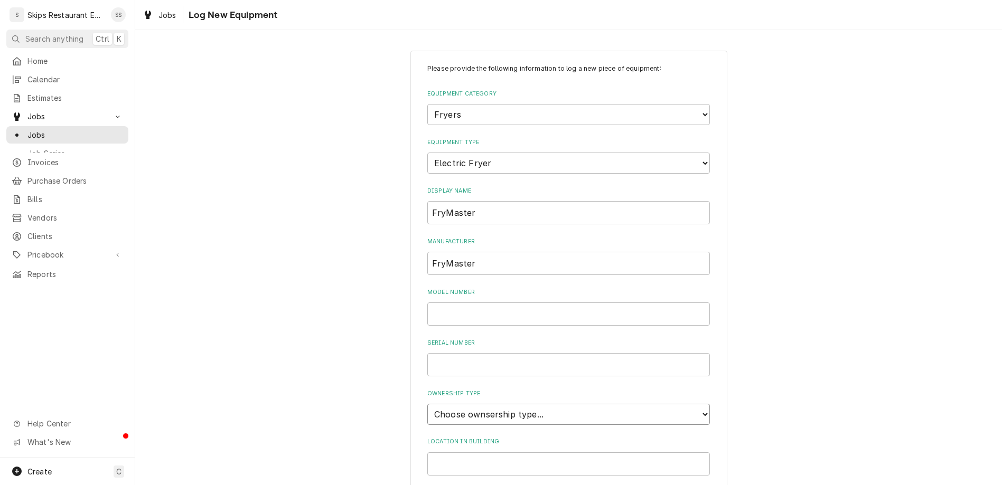
select select "1"
click option "Owned" at bounding box center [0, 0] width 0 height 0
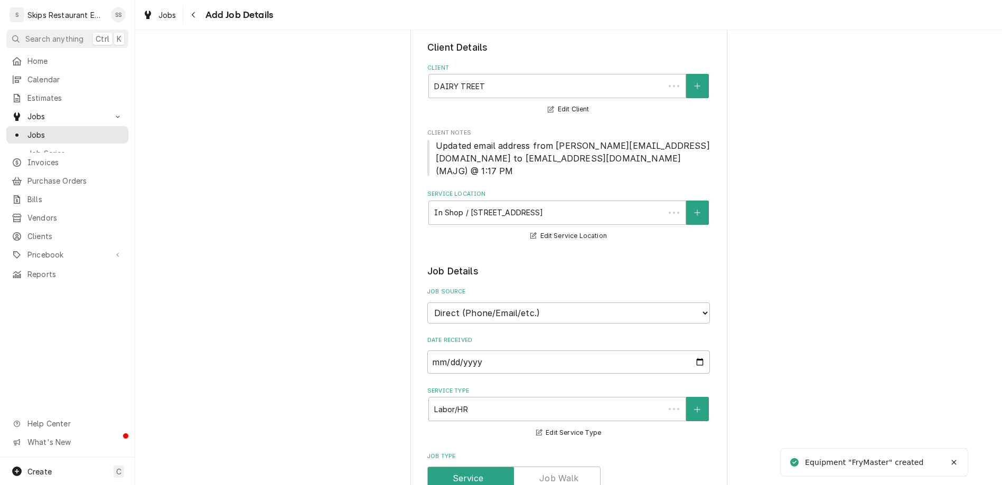
scroll to position [330, 0]
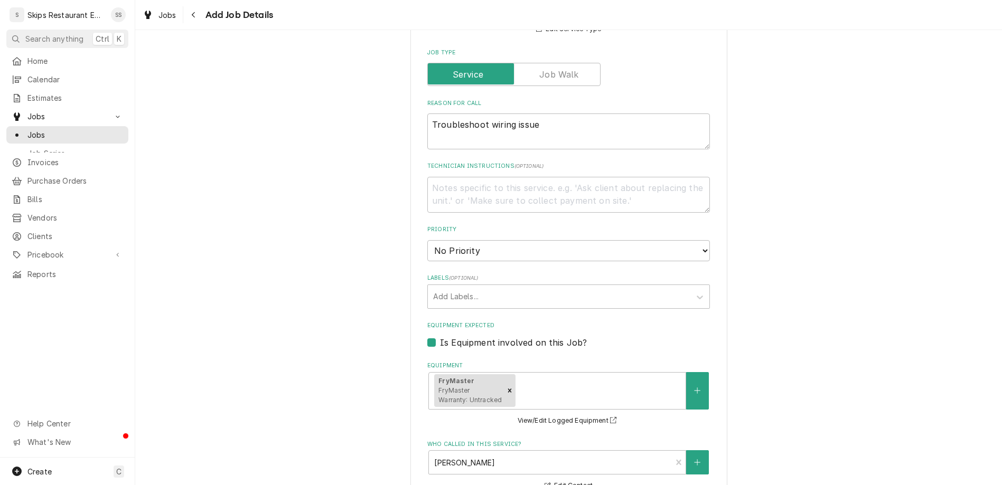
scroll to position [511, 0]
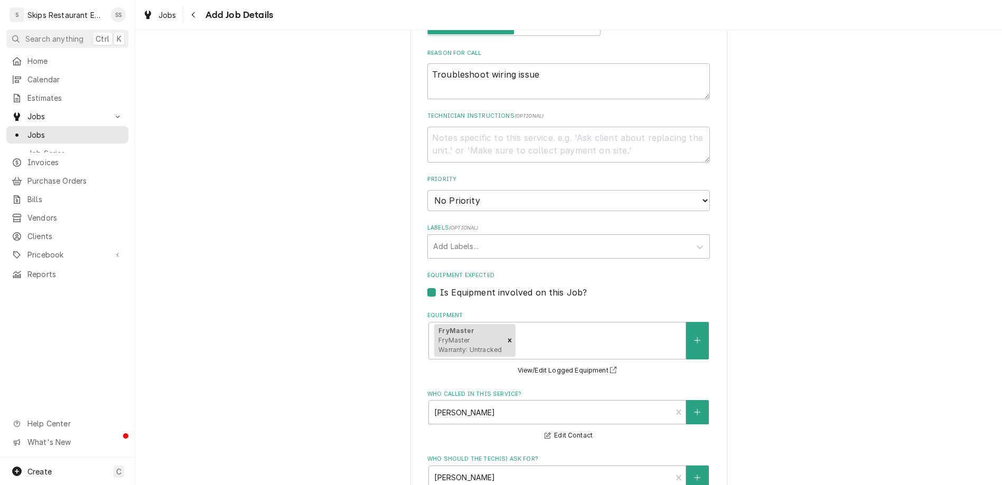
type textarea "x"
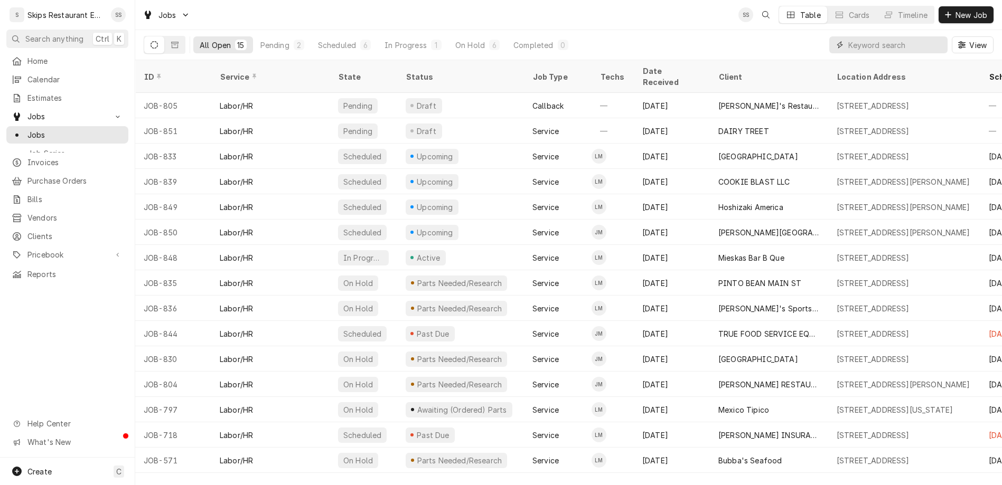
click at [907, 36] on input "Dynamic Content Wrapper" at bounding box center [895, 44] width 94 height 17
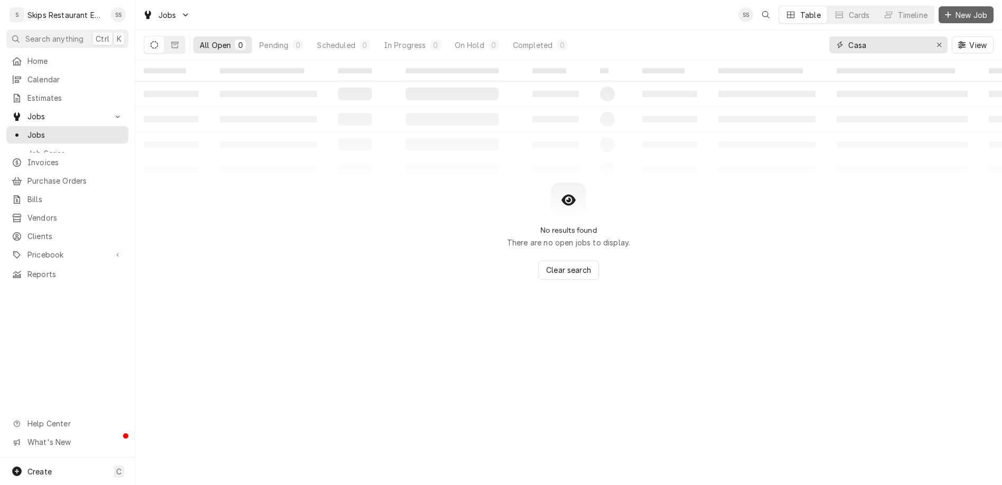
type input "Casa"
click at [969, 12] on span "New Job" at bounding box center [972, 15] width 36 height 11
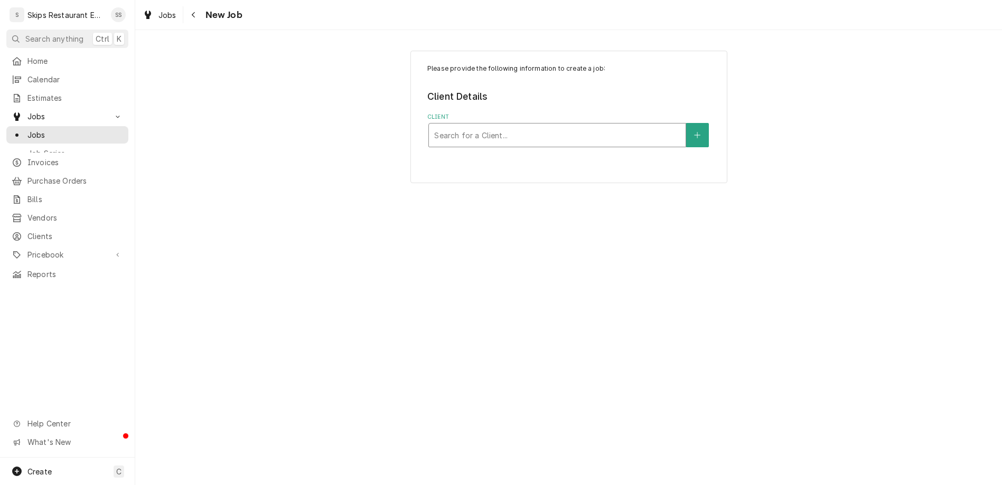
click at [570, 126] on div "Client" at bounding box center [557, 135] width 246 height 19
type input "Casa"
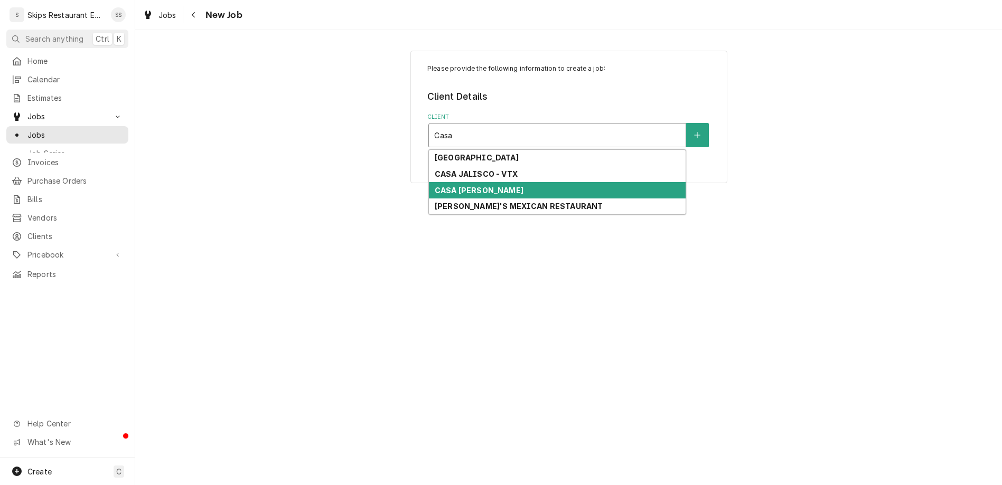
click at [474, 186] on strong "CASA [PERSON_NAME]" at bounding box center [479, 190] width 89 height 9
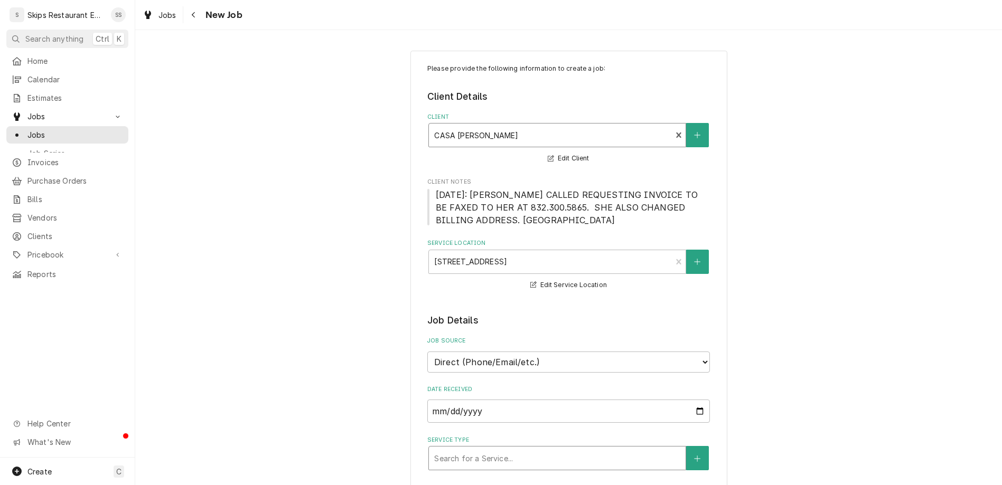
click at [491, 449] on div "Service Type" at bounding box center [557, 458] width 246 height 19
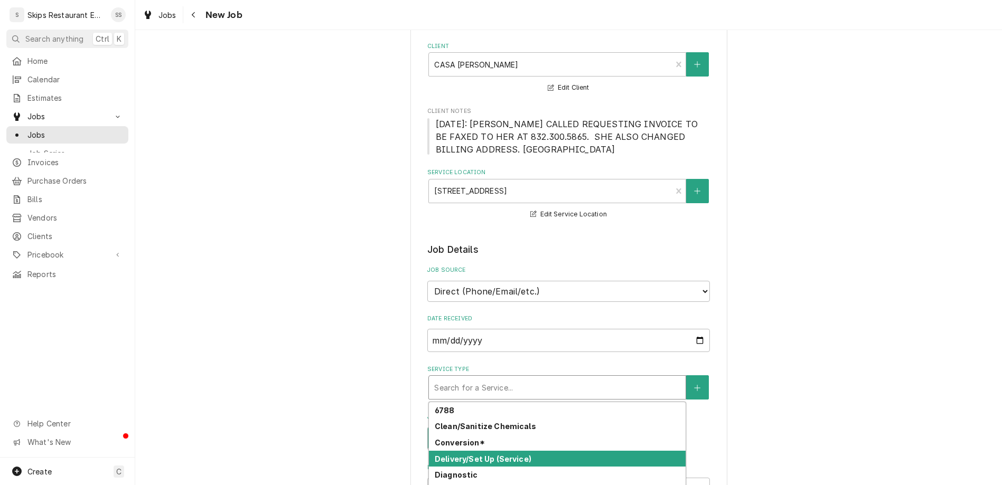
scroll to position [82, 0]
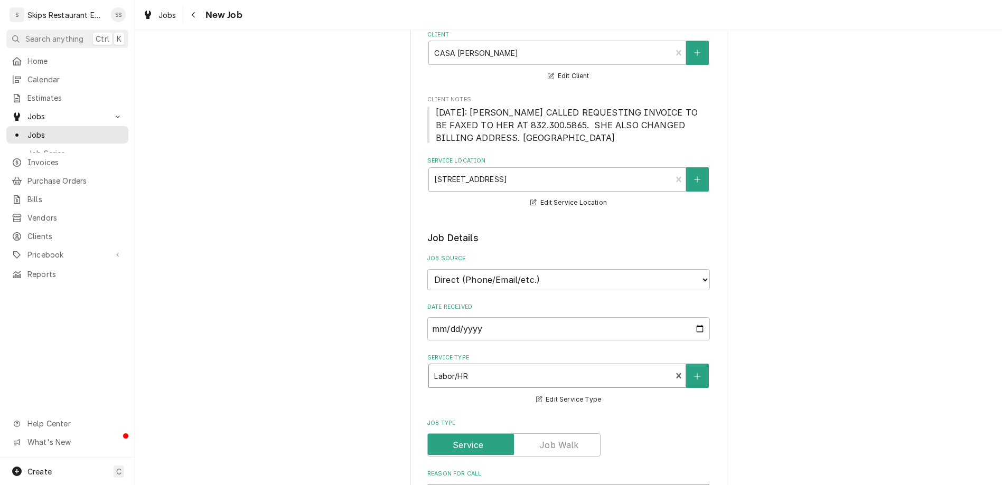
type textarea "x"
type textarea "I"
type textarea "x"
type textarea "Id"
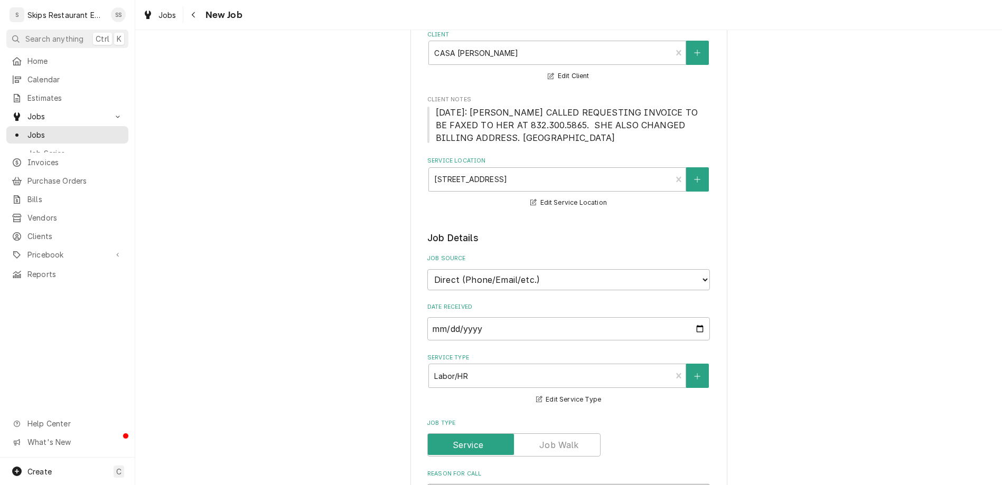
type textarea "x"
type textarea "Ide"
type textarea "x"
type textarea "Iden"
type textarea "x"
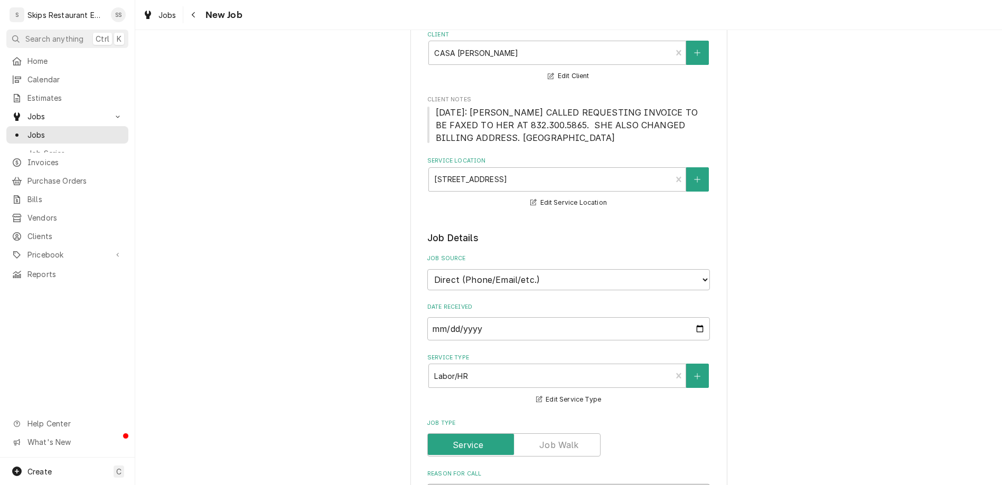
type textarea "Ident"
type textarea "x"
type textarea "Identi"
type textarea "x"
type textarea "Identif"
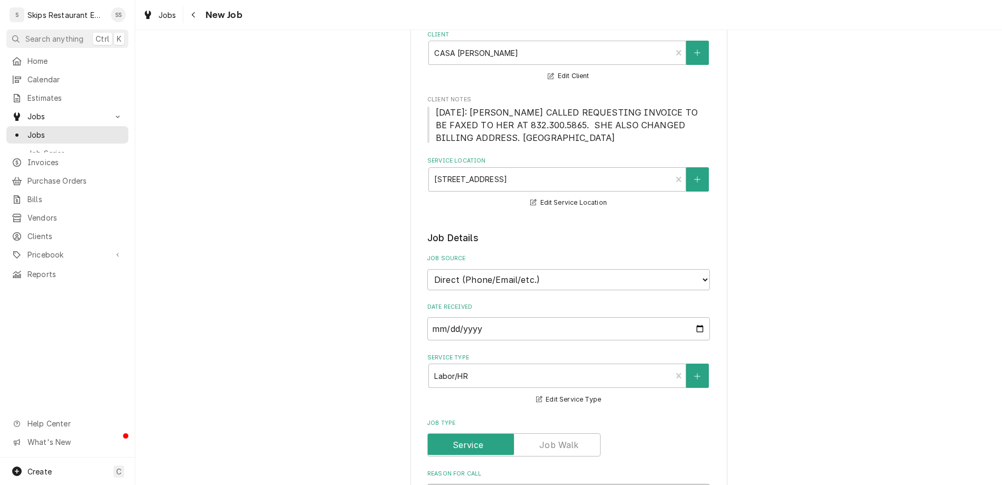
type textarea "x"
type textarea "Identify"
type textarea "x"
type textarea "Identify"
type textarea "x"
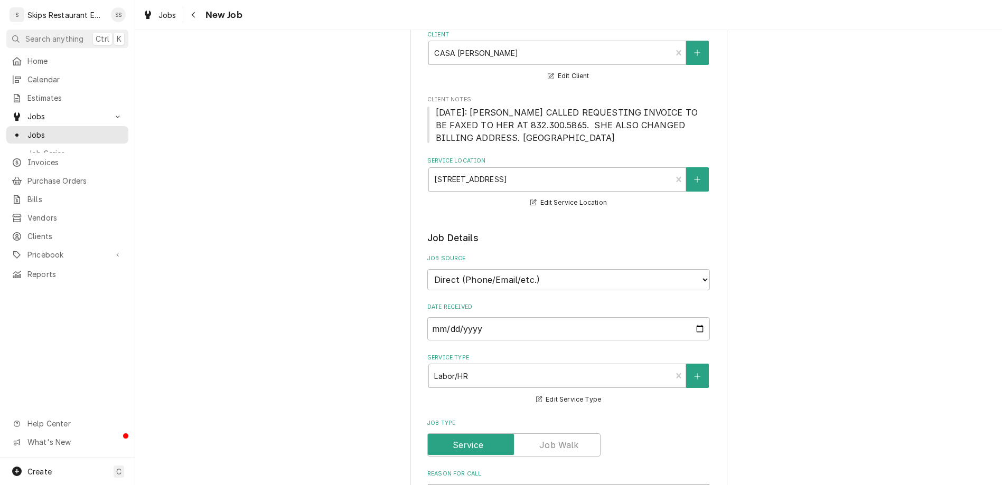
type textarea "Identify e"
type textarea "x"
type textarea "Identify eq"
type textarea "x"
type textarea "Identify equ"
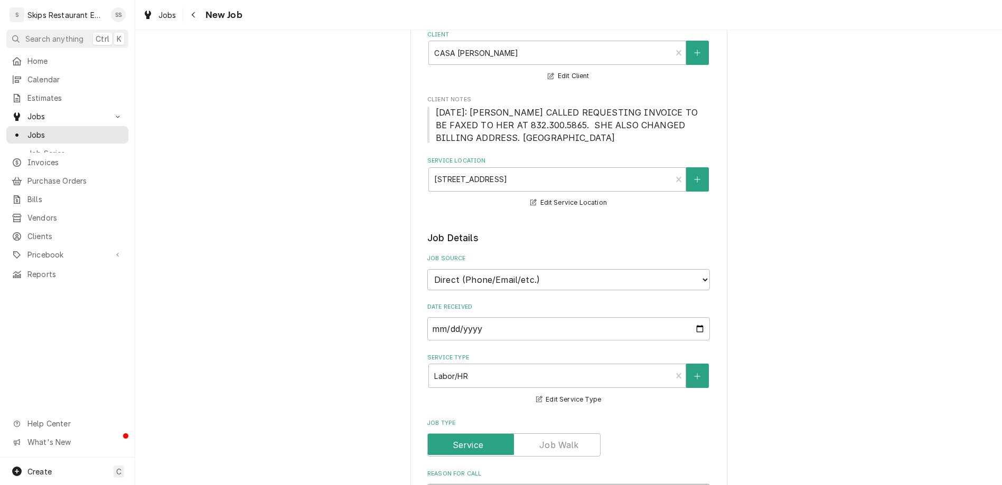
type textarea "x"
type textarea "Identify equi"
type textarea "x"
type textarea "Identify equip"
type textarea "x"
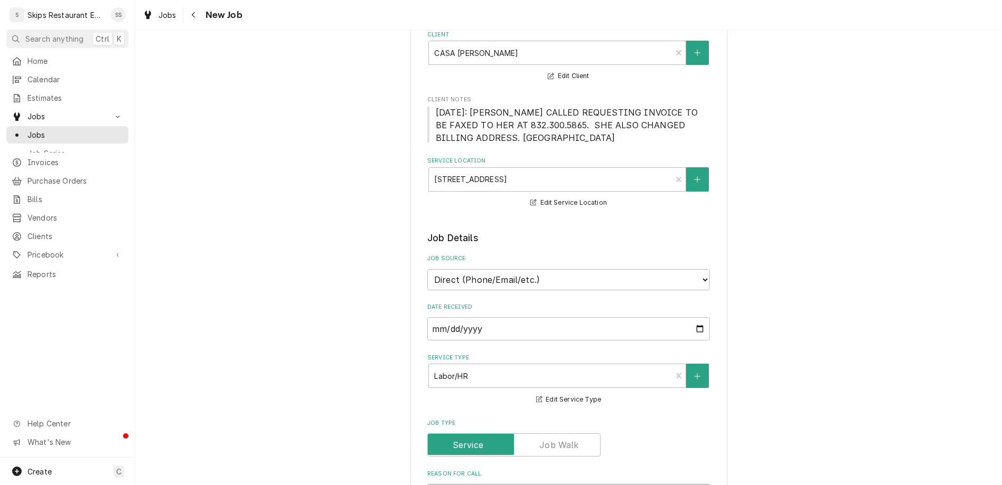
type textarea "Identify equipm"
type textarea "x"
type textarea "Identify equipme"
type textarea "x"
type textarea "Identify equipmen"
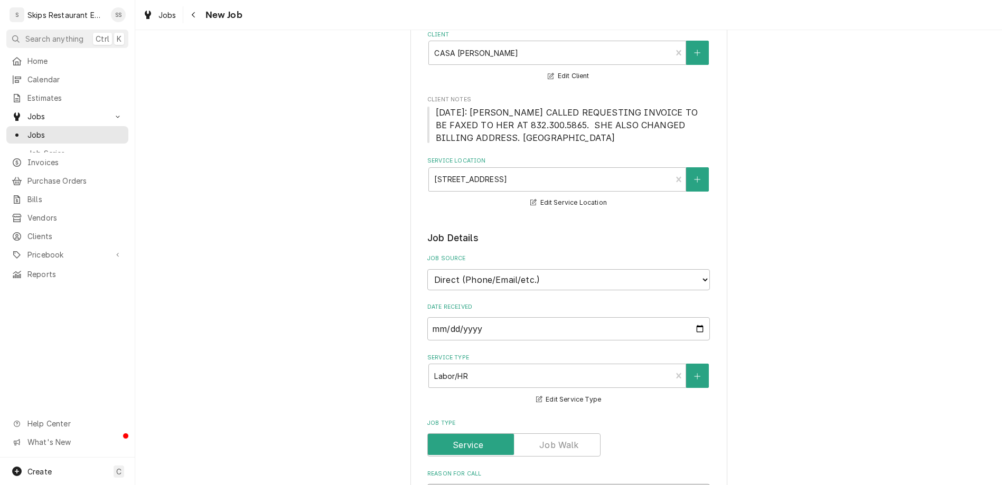
type textarea "x"
type textarea "Identify equipment"
type textarea "x"
type textarea "Identify equipment"
type textarea "x"
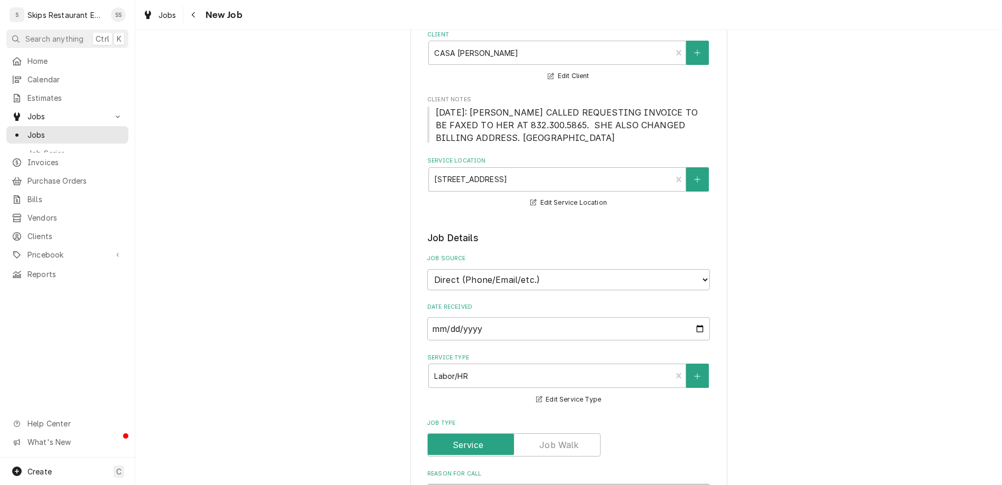
type textarea "Identify equipment u"
type textarea "x"
type textarea "Identify equipment un"
type textarea "x"
type textarea "Identify equipment und"
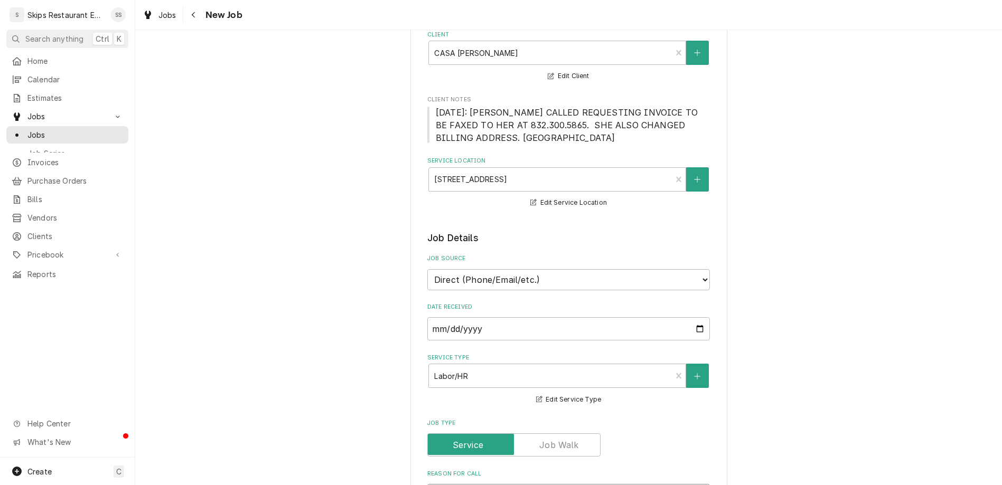
type textarea "x"
type textarea "Identify equipment under"
type textarea "x"
type textarea "Identify equipment under"
type textarea "x"
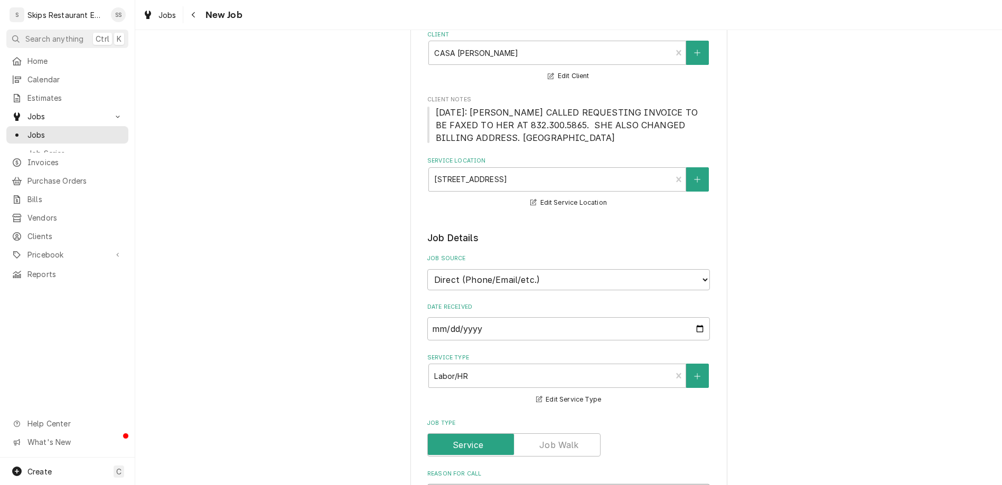
type textarea "Identify equipment under hood"
type textarea "x"
type textarea "Identify equipment under hood tha"
type textarea "x"
type textarea "Identify equipment under hood that"
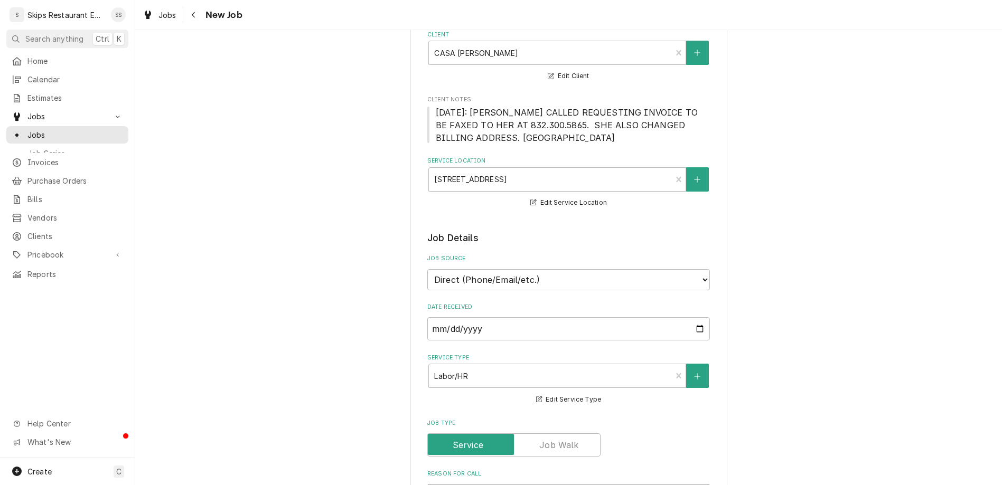
type textarea "x"
type textarea "Identify equipment under hood that"
type textarea "x"
type textarea "Identify equipment under hood that m"
type textarea "x"
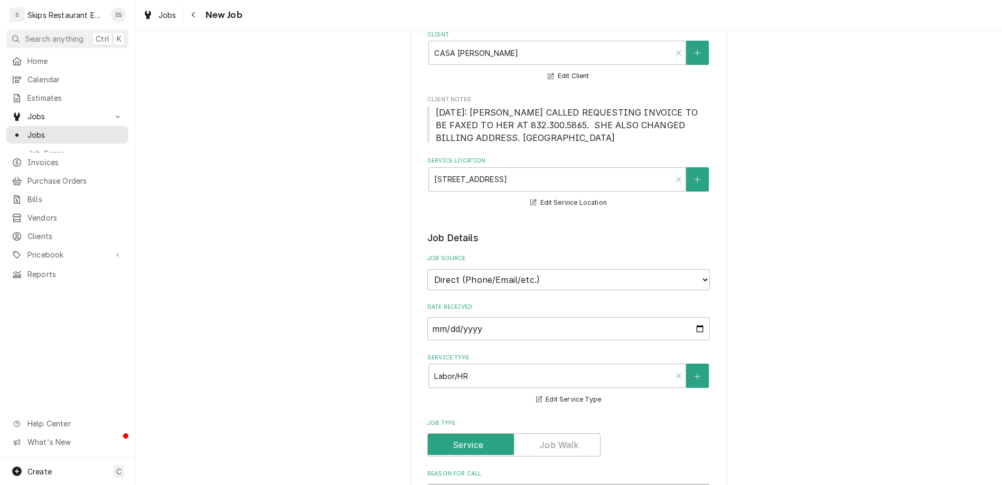
type textarea "Identify equipment under hood that mo"
type textarea "x"
type textarea "Identify equipment under hood that mot"
type textarea "x"
type textarea "Identify equipment under hood that moto"
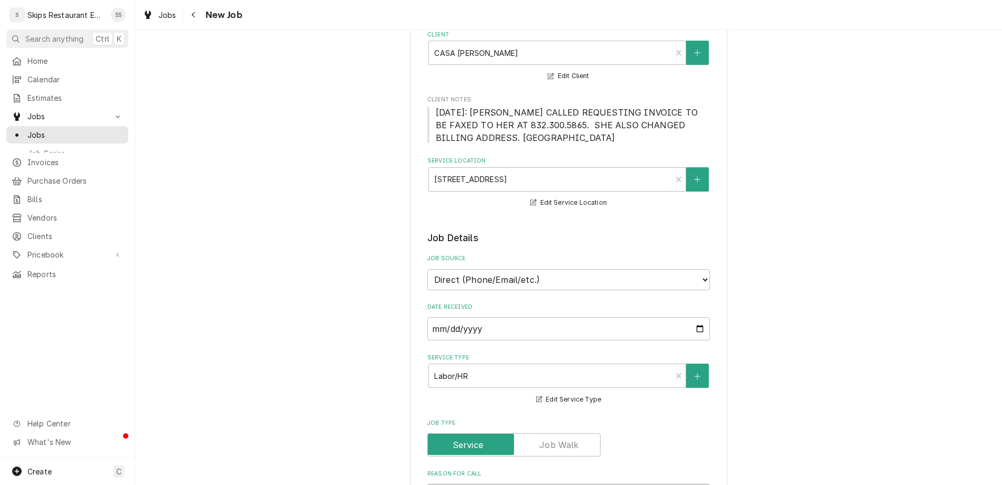
type textarea "x"
type textarea "Identify equipment under hood that motor"
type textarea "x"
type textarea "Identify equipment under hood that motor"
type textarea "x"
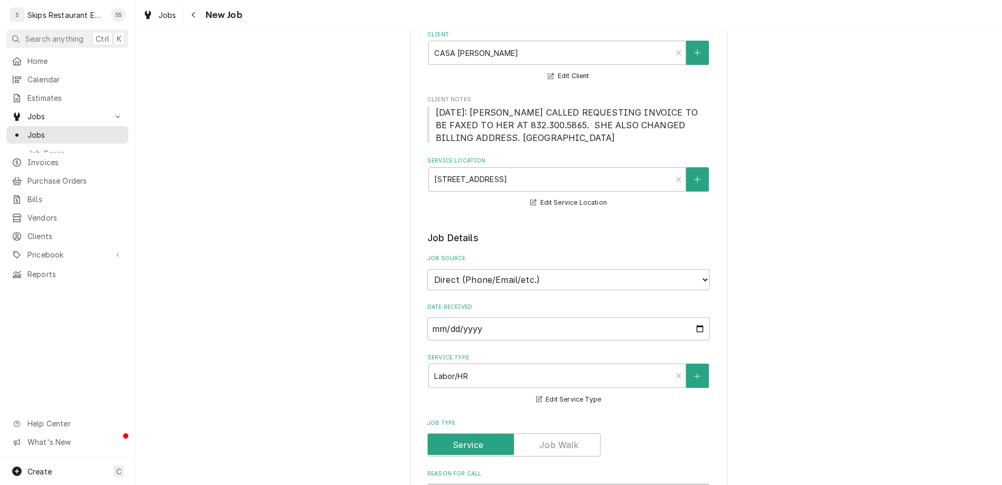
type textarea "Identify equipment under hood that motor i"
type textarea "x"
type textarea "Identify equipment under hood that motor is"
type textarea "x"
type textarea "Identify equipment under hood that motor is"
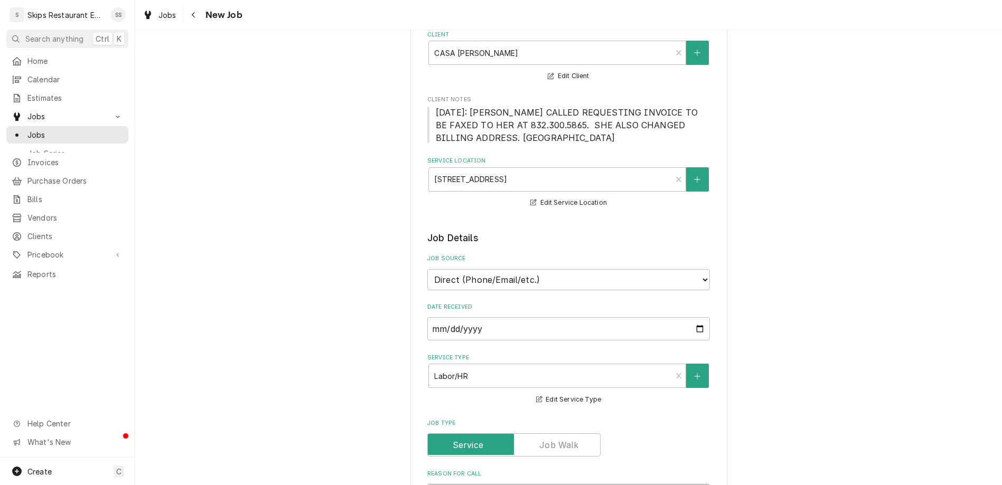
type textarea "x"
type textarea "Identify equipment under hood that motor is o"
type textarea "x"
type textarea "Identify equipment under hood that motor is ou"
type textarea "x"
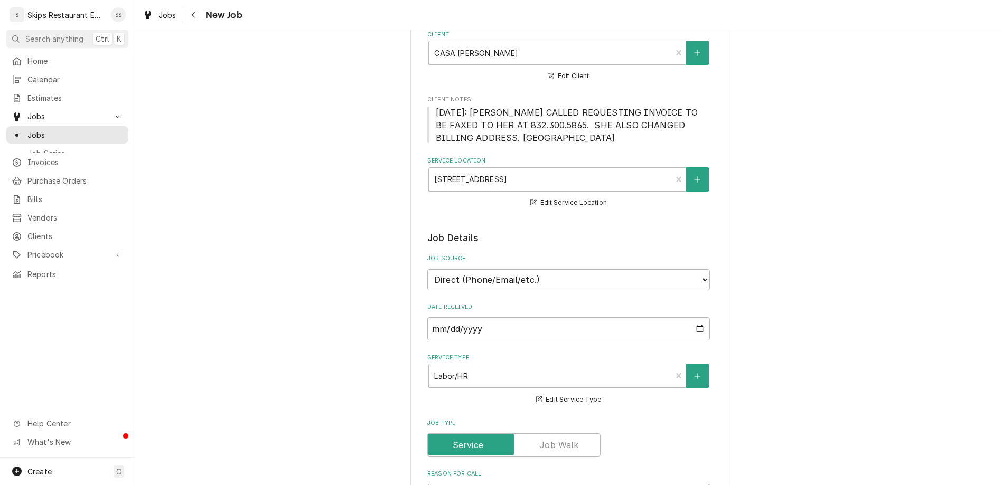
type textarea "Identify equipment under hood that motor is out"
type textarea "x"
type textarea "Identify equipment under hood that motor is out"
type textarea "x"
type textarea "Identify equipment under hood that motor is out i"
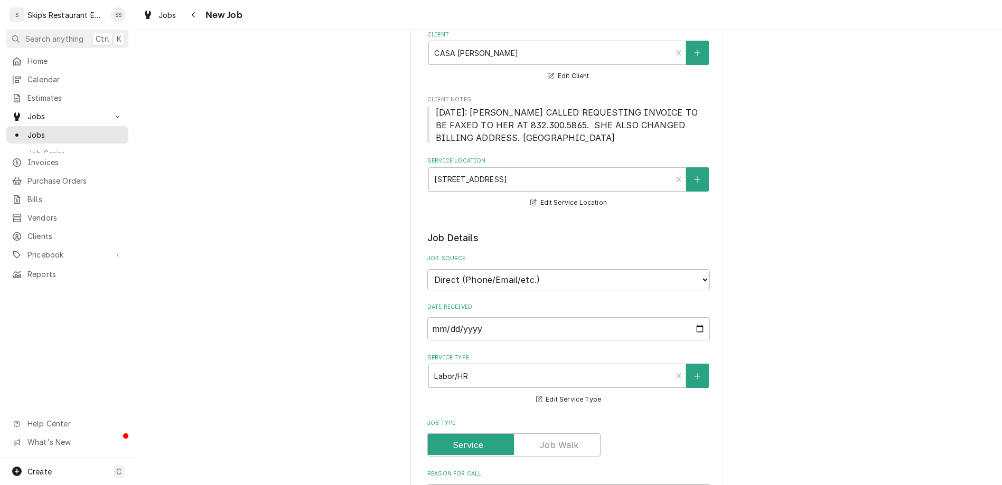
type textarea "x"
type textarea "Identify equipment under hood that motor is out in"
type textarea "x"
type textarea "Identify equipment under hood that motor is out in."
type textarea "x"
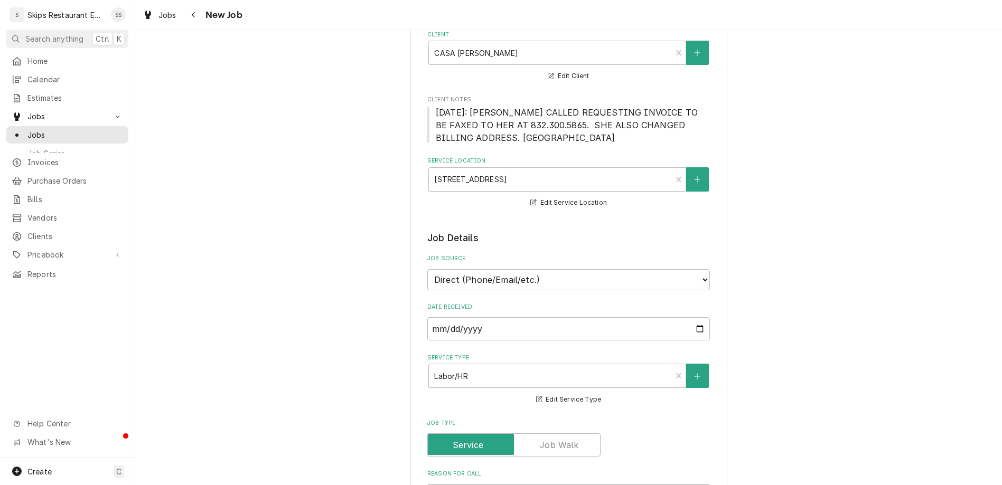
type textarea "Identify equipment under hood that motor is out in."
type textarea "x"
type textarea "Identify equipment under hood that motor is out in."
type textarea "x"
type textarea "Identify equipment under hood that motor is out in. Id"
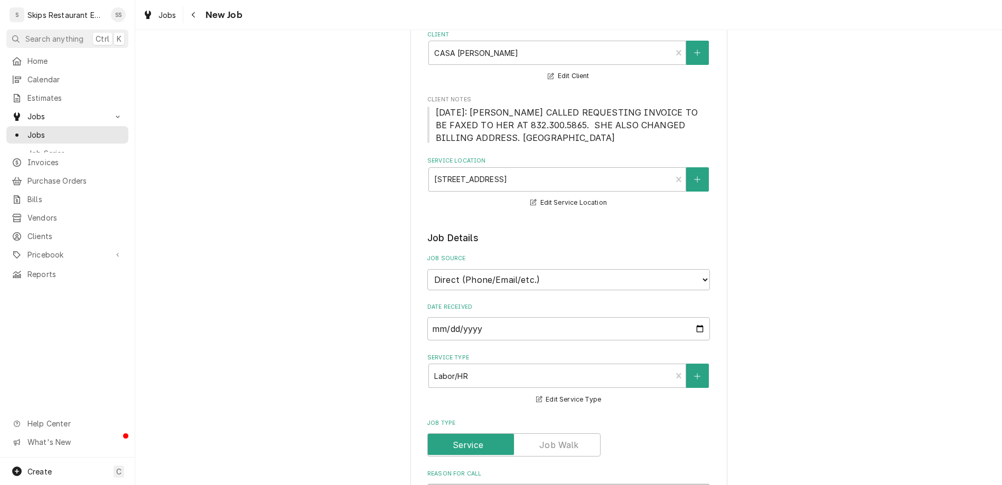
type textarea "x"
type textarea "Identify equipment under hood that motor is out in. Ide"
type textarea "x"
type textarea "Identify equipment under hood that motor is out in. Iden"
type textarea "x"
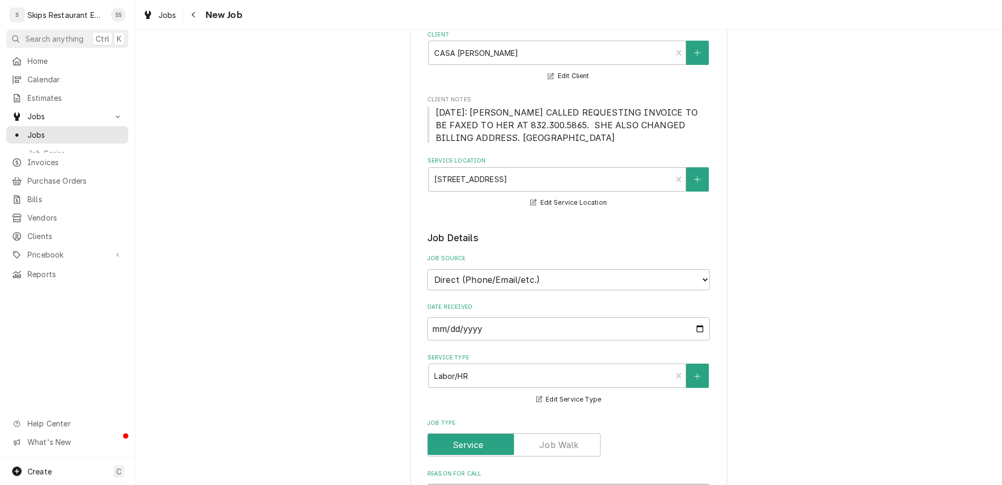
type textarea "Identify equipment under hood that motor is out in. Identi"
type textarea "x"
type textarea "Identify equipment under hood that motor is out in. Identif"
type textarea "x"
type textarea "Identify equipment under hood that motor is out in. Identify"
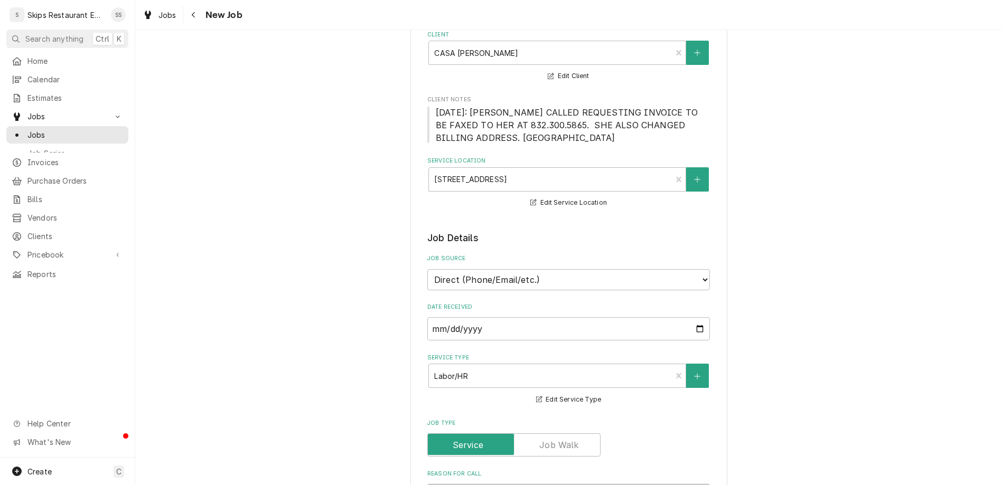
type textarea "x"
type textarea "Identify equipment under hood that motor is out in. Identify size"
type textarea "x"
type textarea "Identify equipment under hood that motor is out in. Identify size of"
type textarea "x"
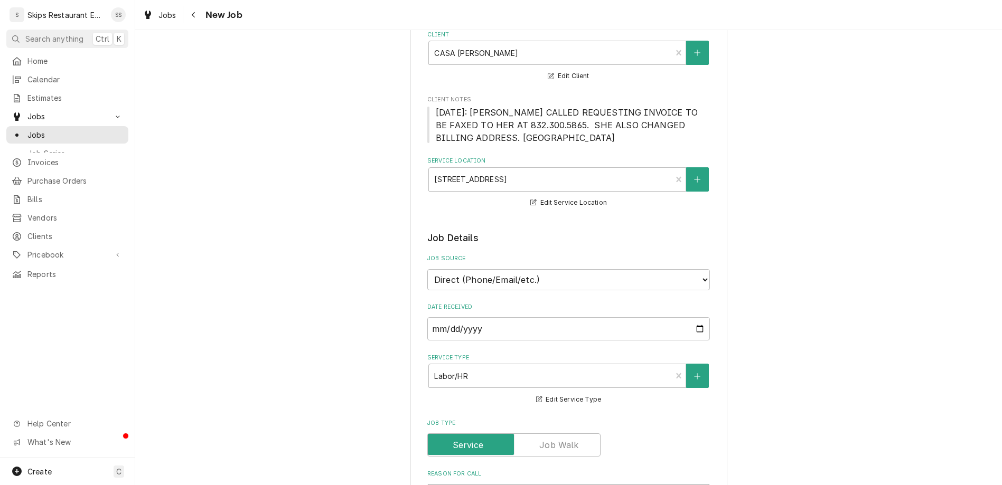
type textarea "Identify equipment under hood that motor is out in. Identify size of d"
type textarea "x"
type textarea "Identify equipment under hood that motor is out in. Identify size of du"
type textarea "x"
type textarea "Identify equipment under hood that motor is out in. Identify size of duc"
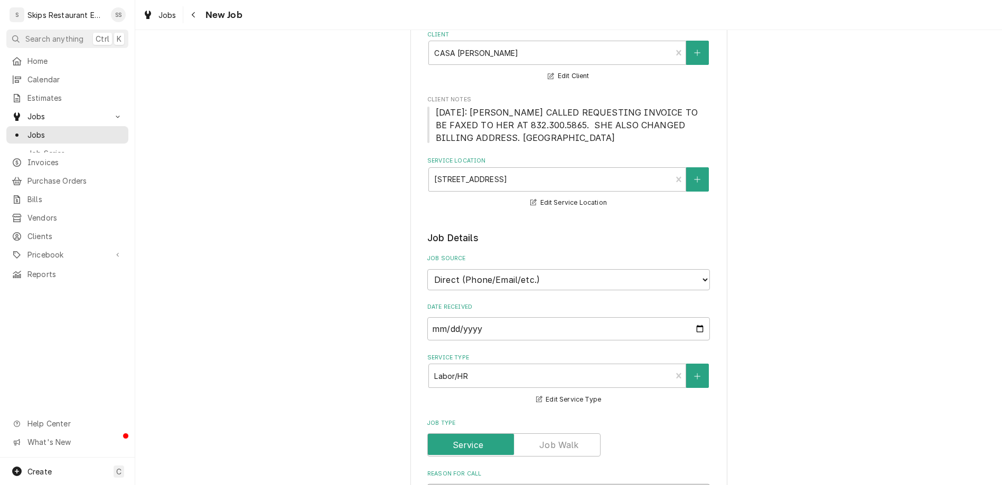
type textarea "x"
type textarea "Identify equipment under hood that motor is out in. Identify size of duct"
type textarea "x"
type textarea "Identify equipment under hood that motor is out in. Identify size of duct"
type textarea "x"
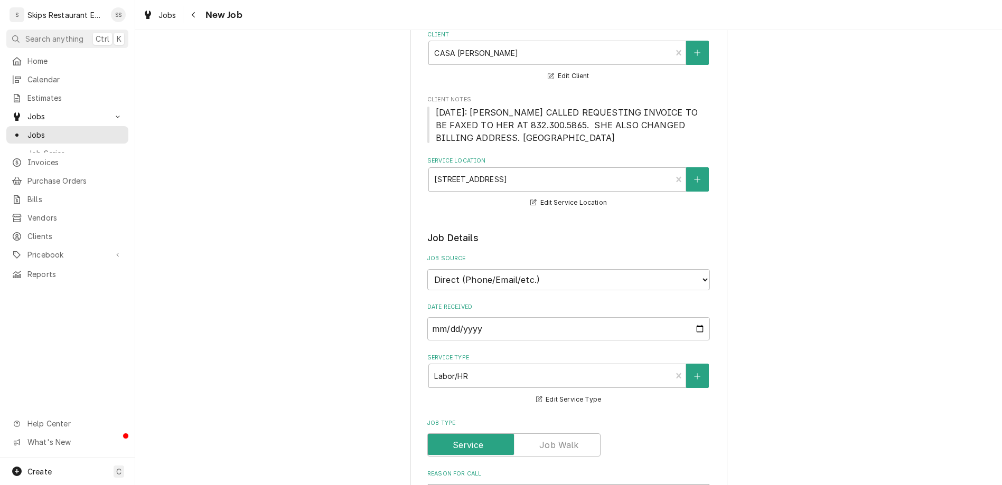
type textarea "Identify equipment under hood that motor is out in. Identify size of duct w"
type textarea "x"
type textarea "Identify equipment under hood that motor is out in. Identify size of duct wo"
type textarea "x"
type textarea "Identify equipment under hood that motor is out in. Identify size of duct wor"
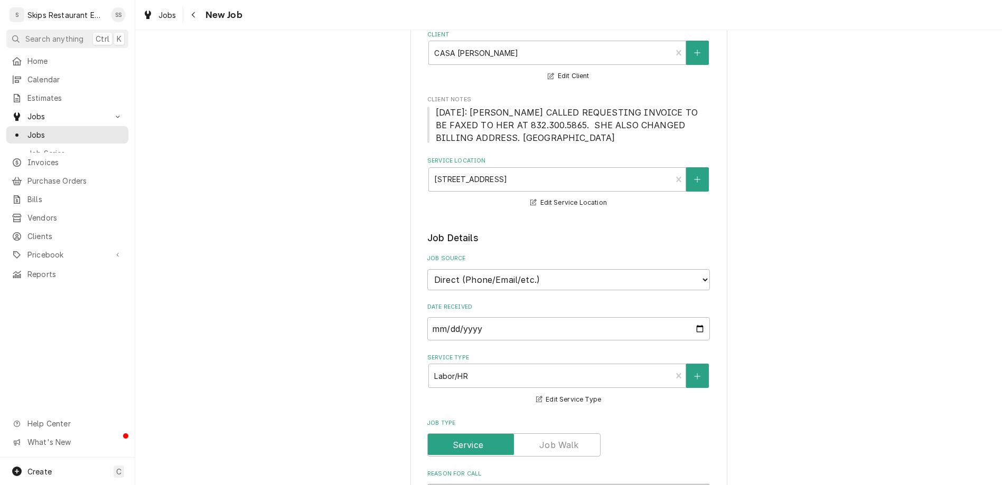
type textarea "x"
type textarea "Identify equipment under hood that motor is out in. Identify size of duct work"
type textarea "x"
type textarea "Identify equipment under hood that motor is out in. Identify size of duct work"
type textarea "x"
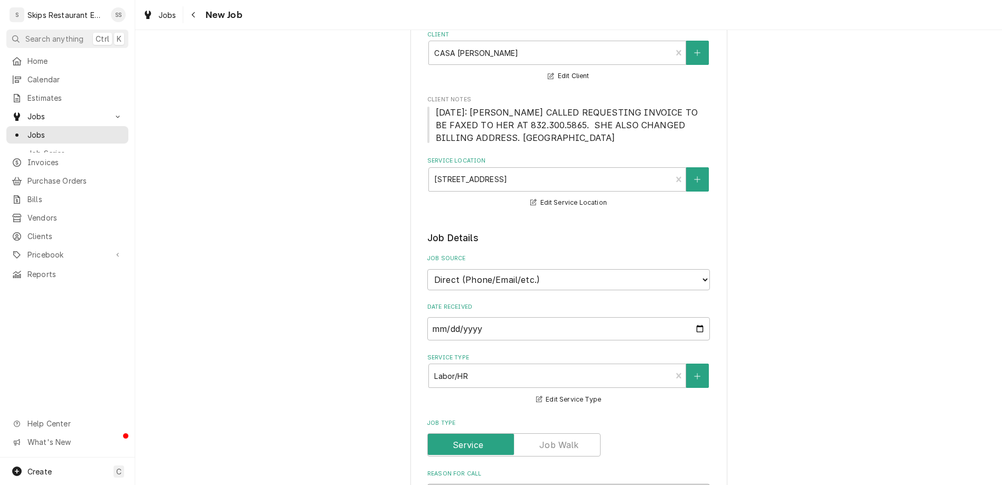
type textarea "Identify equipment under hood that motor is out in. Identify size of duct work f"
type textarea "x"
type textarea "Identify equipment under hood that motor is out in. Identify size of duct work …"
type textarea "x"
type textarea "Identify equipment under hood that motor is out in. Identify size of duct work …"
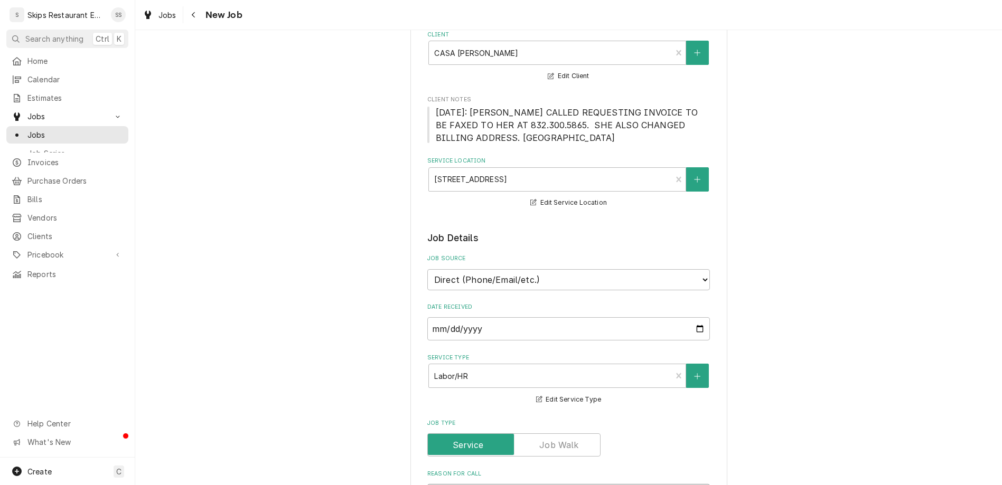
type textarea "x"
type textarea "Identify equipment under hood that motor is out in. Identify size of duct work …"
type textarea "x"
type textarea "Identify equipment under hood that motor is out in. Identify size of duct work …"
type textarea "x"
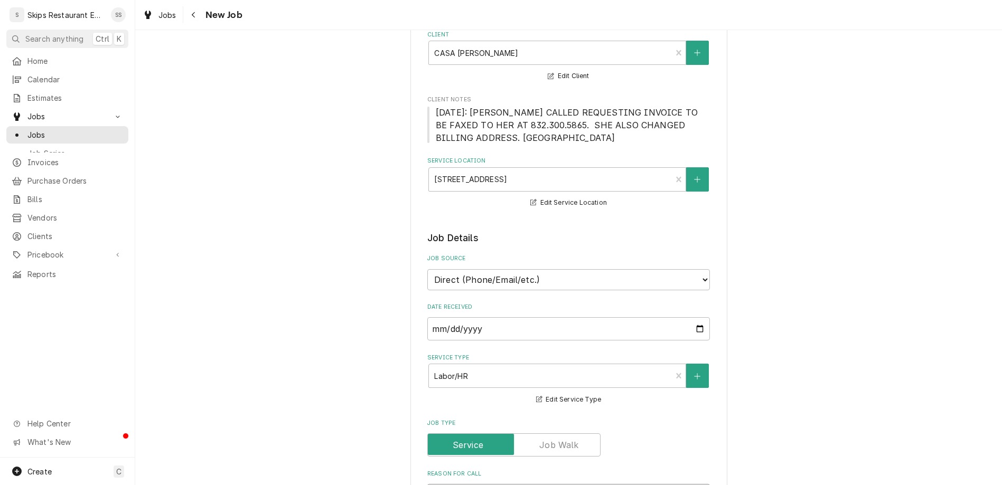
type textarea "Identify equipment under hood that motor is out in. Identify size of duct work …"
type textarea "x"
type textarea "Identify equipment under hood that motor is out in. Identify size of duct work …"
type textarea "x"
type textarea "Identify equipment under hood that motor is out in. Identify size of duct work …"
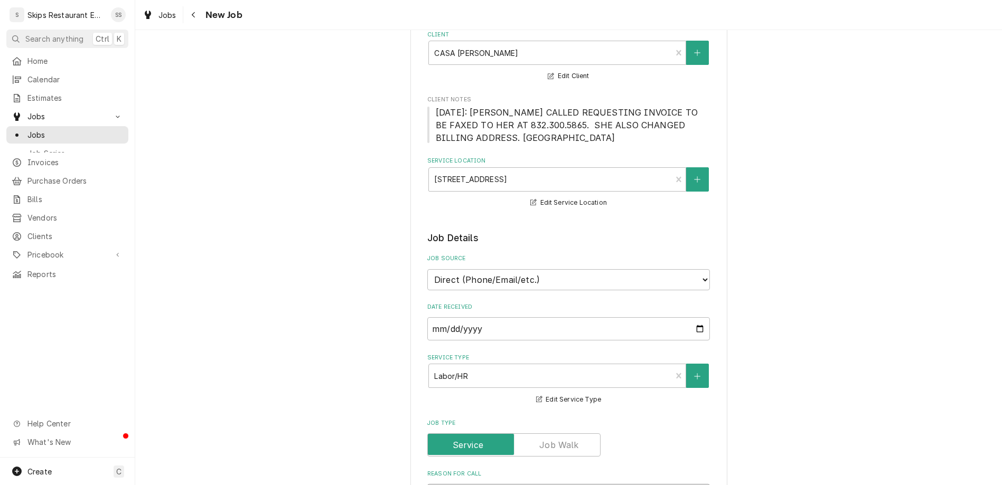
type textarea "x"
type textarea "Identify equipment under hood that motor is out in. Identify size of duct work …"
type textarea "x"
type textarea "Identify equipment under hood that motor is out in. Identify size of duct work …"
type textarea "x"
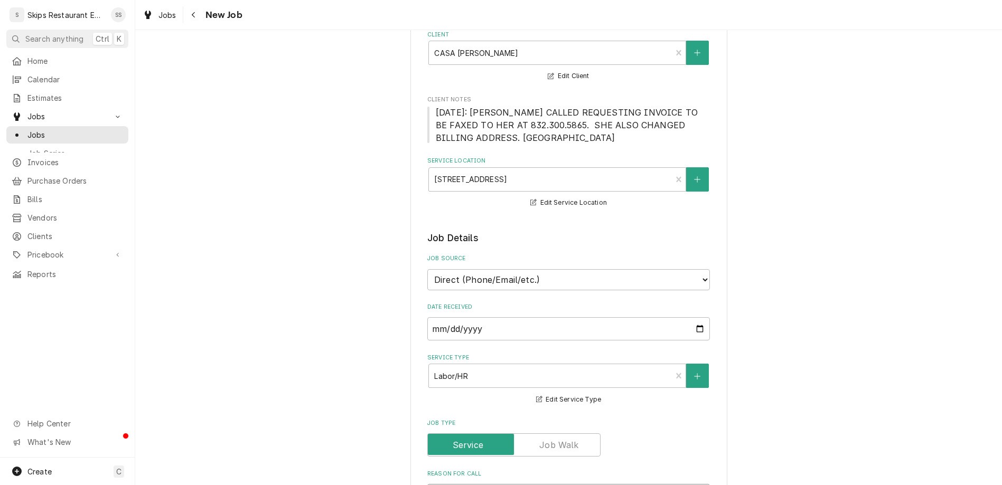
type textarea "Identify equipment under hood that motor is out in. Identify size of duct work …"
type textarea "x"
type textarea "Identify equipment under hood that motor is out in. Identify size of duct work …"
type textarea "x"
type textarea "Identify equipment under hood that motor is out in. Identify size of duct work …"
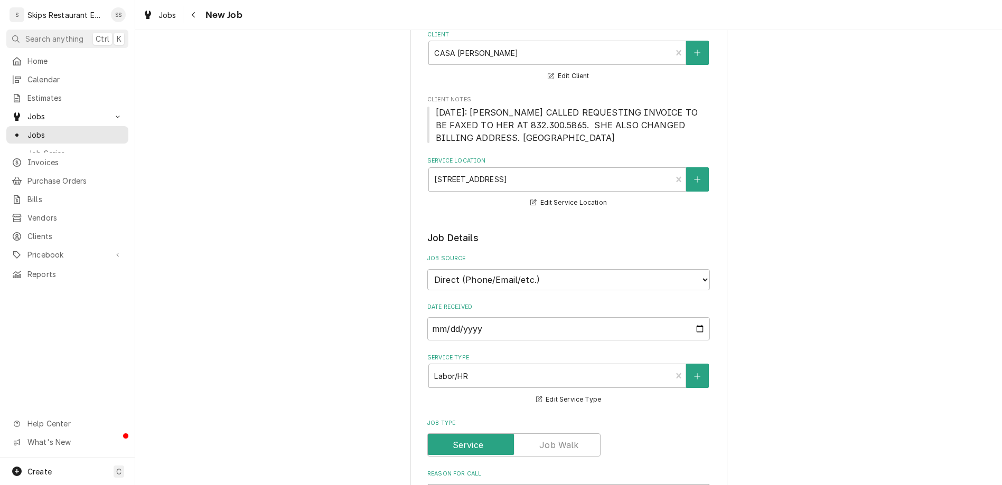
type textarea "x"
type textarea "Identify equipment under hood that motor is out in. Identify size of duct work …"
type textarea "x"
type textarea "Identify equipment under hood that motor is out in. Identify size of duct work …"
type textarea "x"
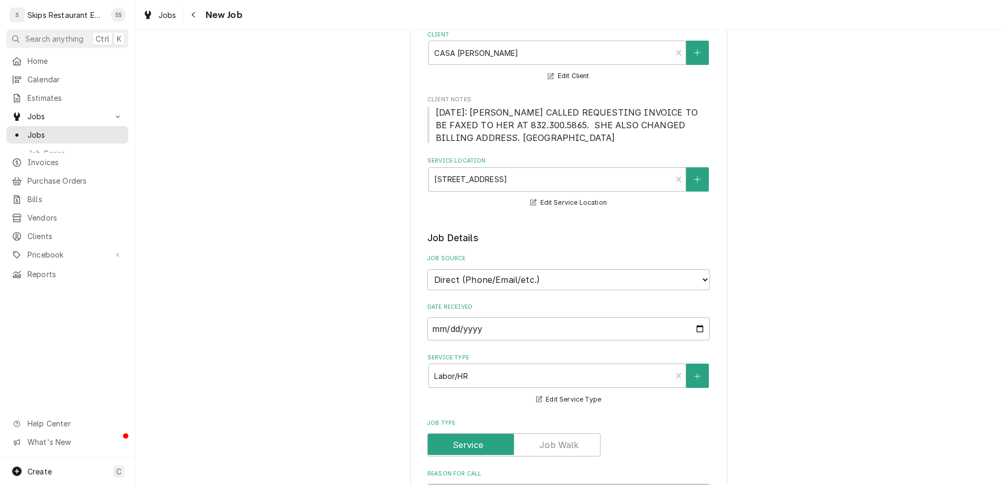
type textarea "Identify equipment under hood that motor is out in. Identify size of duct work …"
type textarea "x"
type textarea "Identify equipment under hood that motor is out in. Identify size of duct work …"
type textarea "x"
type textarea "Identify equipment under hood that motor is out in. Identify size of duct work …"
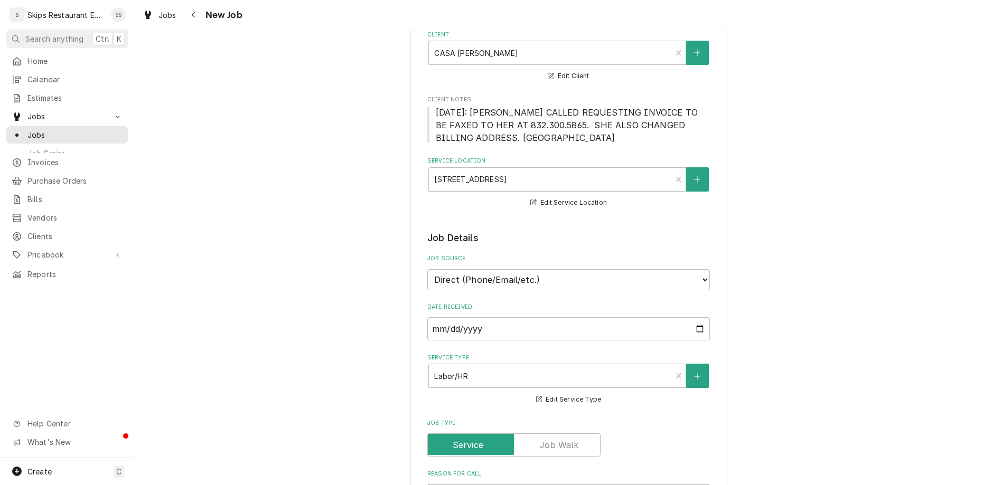
type textarea "x"
type textarea "Identify equipment under hood that motor is out in. Identify size of duct work …"
type textarea "x"
type textarea "Identify equipment under hood that motor is out in. Identify size of duct work …"
type textarea "x"
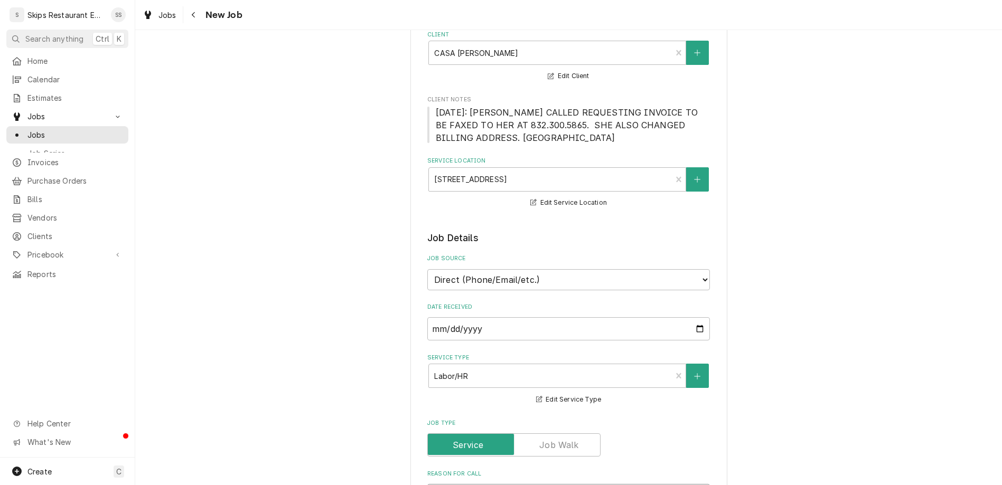
type textarea "Identify equipment under hood that motor is out in. Identify size of duct work …"
type textarea "x"
type textarea "Identify equipment under hood that motor is out in. Identify size of duct work …"
type textarea "x"
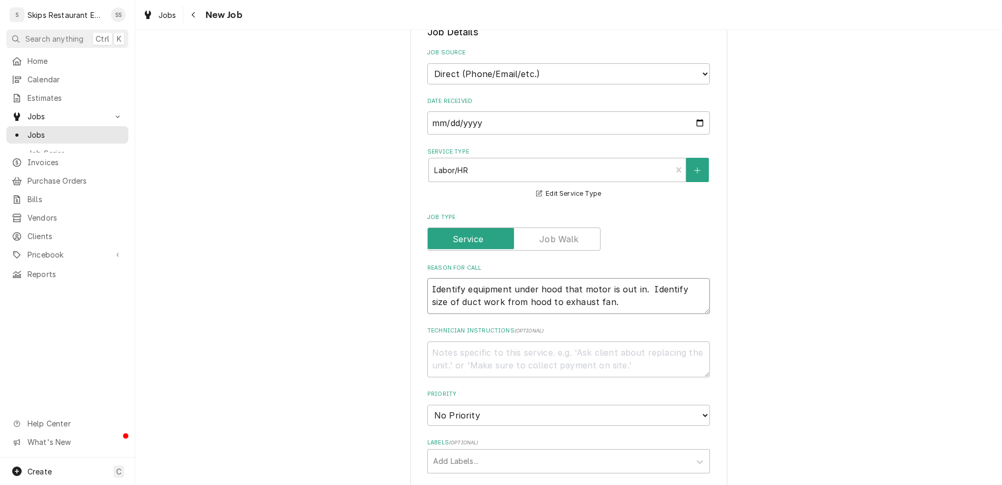
scroll to position [330, 0]
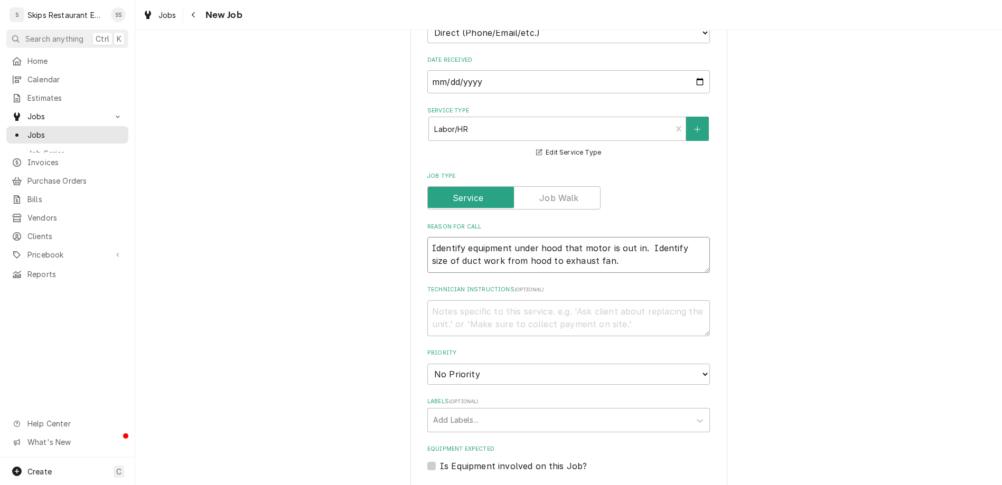
type textarea "Identify equipment under hood that motor is out in. Identify size of duct work …"
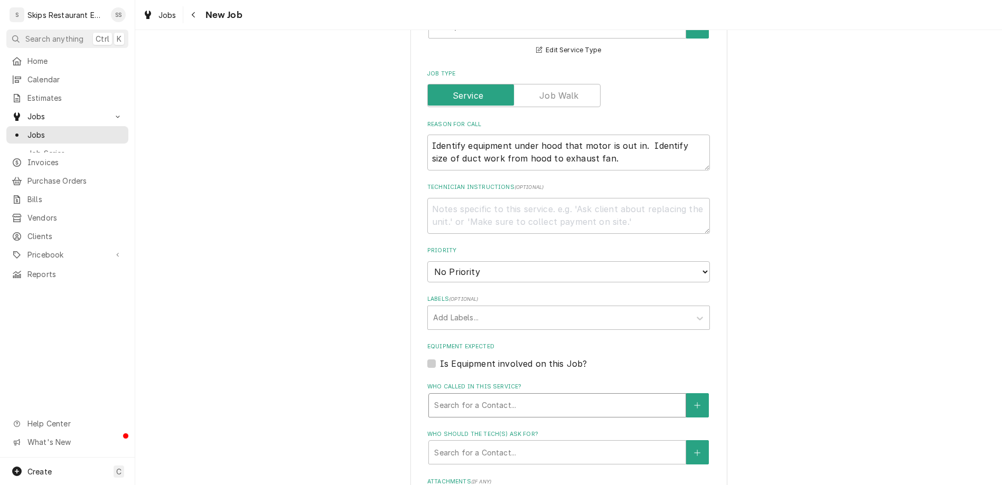
scroll to position [434, 0]
type input "2025-08-18"
type textarea "x"
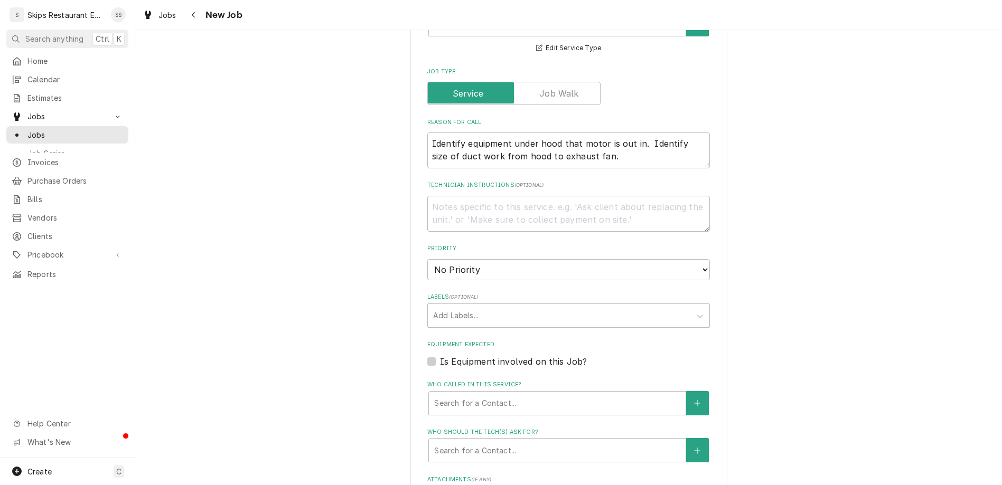
select select "11:30:00"
click option "11:30 AM" at bounding box center [0, 0] width 0 height 0
type textarea "x"
type input "1"
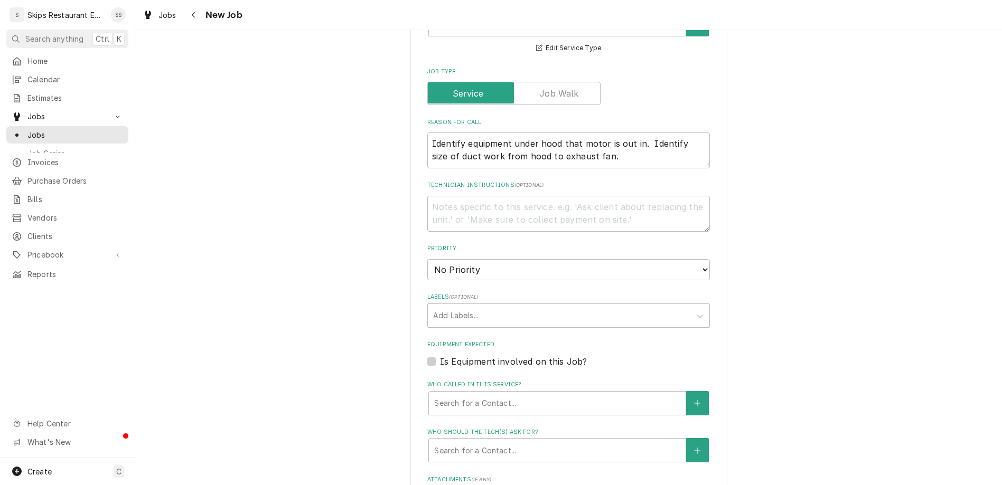
type textarea "x"
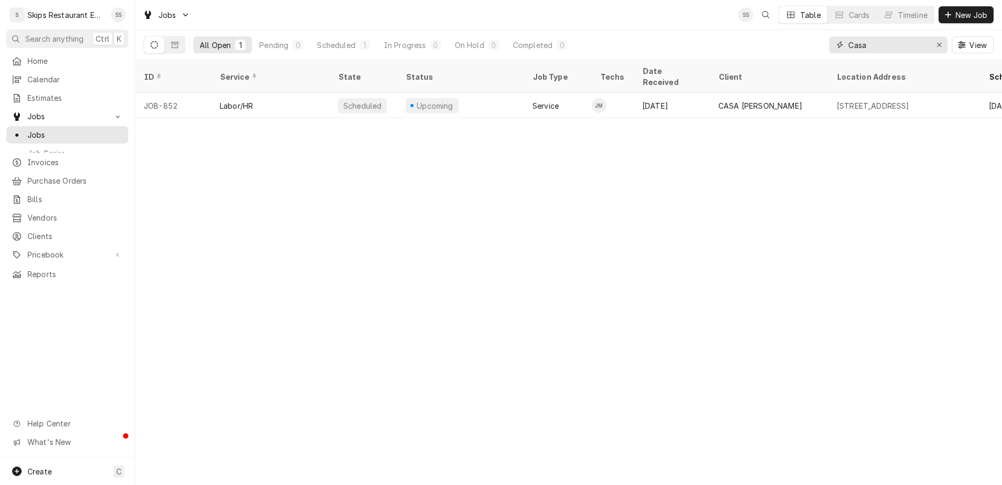
drag, startPoint x: 909, startPoint y: 32, endPoint x: 903, endPoint y: 33, distance: 6.0
click at [870, 36] on input "Casa" at bounding box center [887, 44] width 79 height 17
drag, startPoint x: 903, startPoint y: 33, endPoint x: 880, endPoint y: 31, distance: 23.9
click at [880, 36] on input "Casa" at bounding box center [887, 44] width 79 height 17
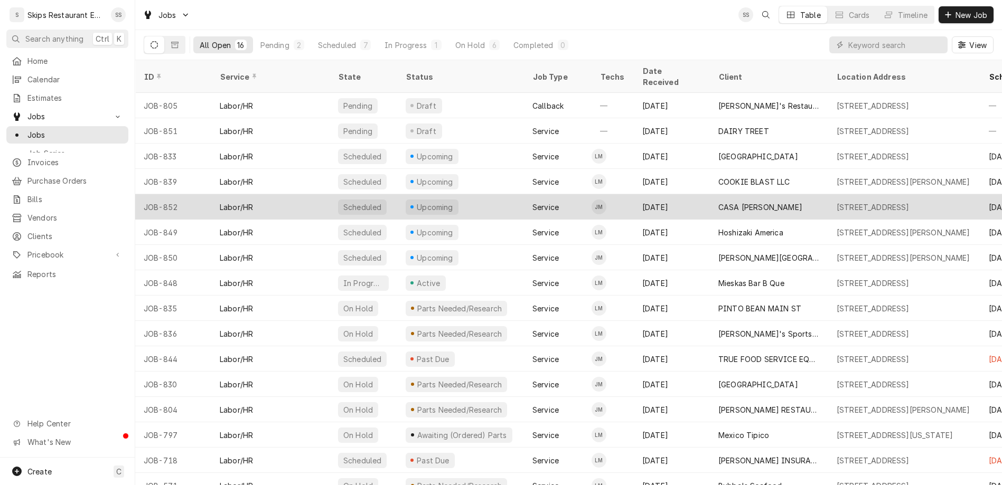
click at [718, 202] on div "CASA [PERSON_NAME]" at bounding box center [760, 207] width 84 height 11
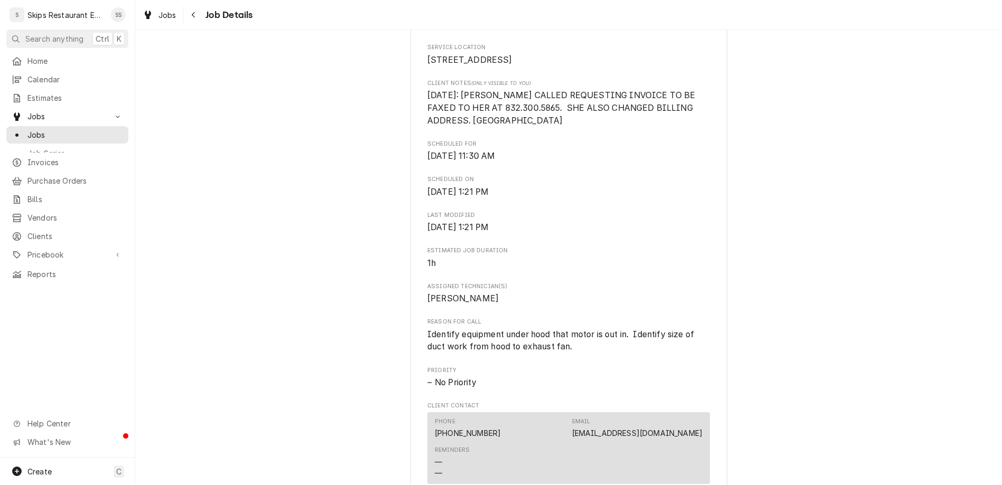
scroll to position [269, 0]
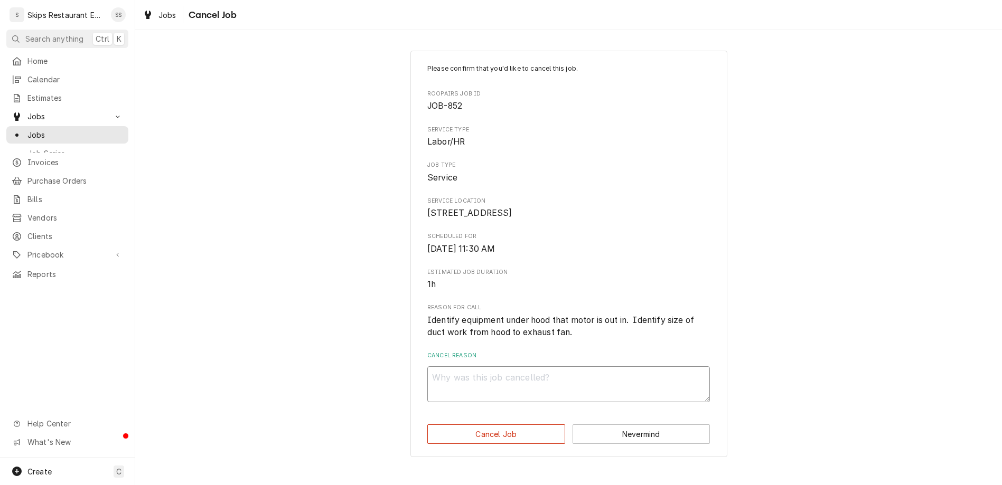
click at [507, 367] on textarea "Cancel Reason" at bounding box center [568, 385] width 283 height 36
type textarea "can"
type textarea "x"
type textarea "cancell"
type textarea "x"
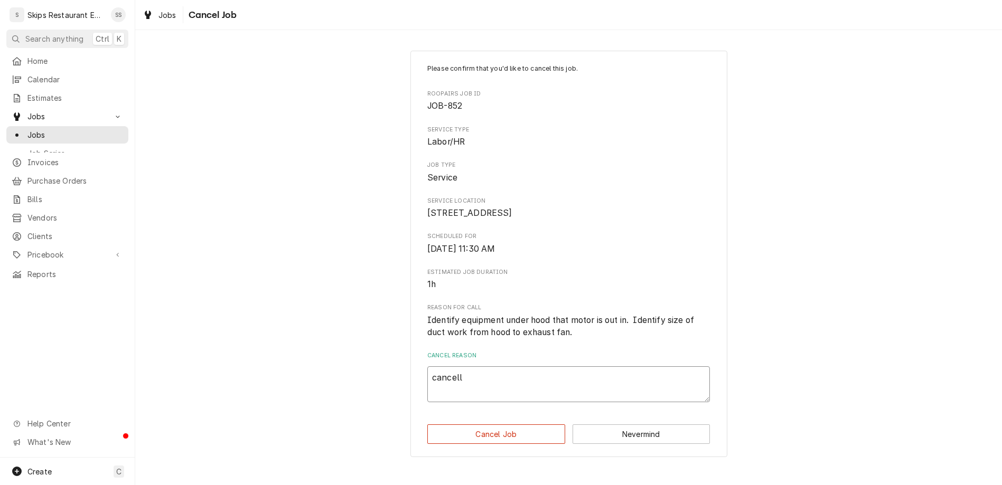
type textarea "cancelle"
type textarea "x"
type textarea "cancelled"
type textarea "x"
type textarea "cancelled"
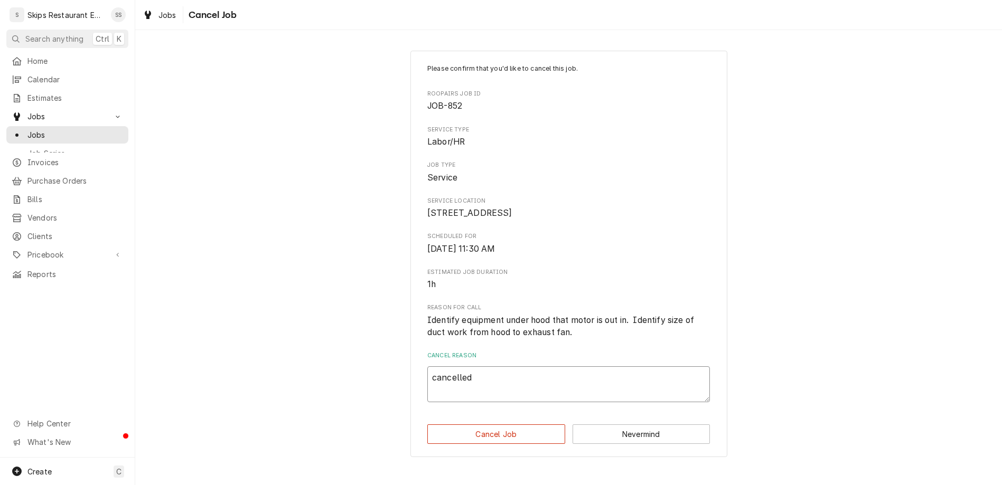
type textarea "x"
type textarea "cancelled f"
type textarea "x"
type textarea "cancelled fo"
type textarea "x"
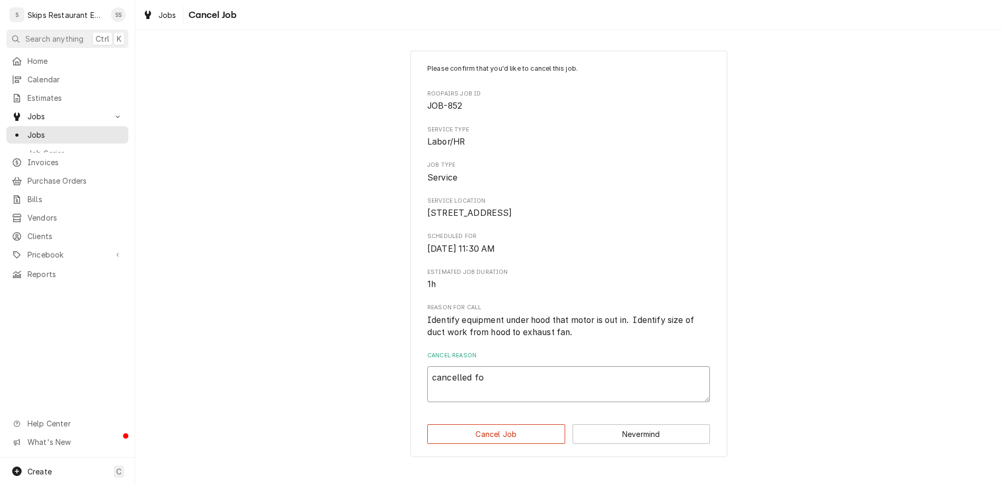
type textarea "cancelled for"
type textarea "x"
type textarea "cancelled for"
type textarea "x"
type textarea "cancelled for n"
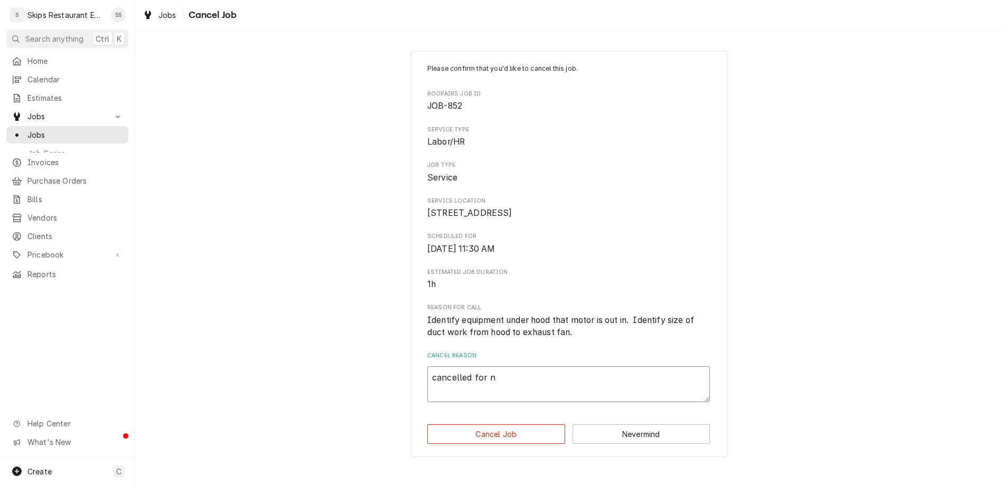
type textarea "x"
type textarea "cancelled for no"
type textarea "x"
type textarea "cancelled for now"
click at [488, 425] on button "Cancel Job" at bounding box center [496, 435] width 138 height 20
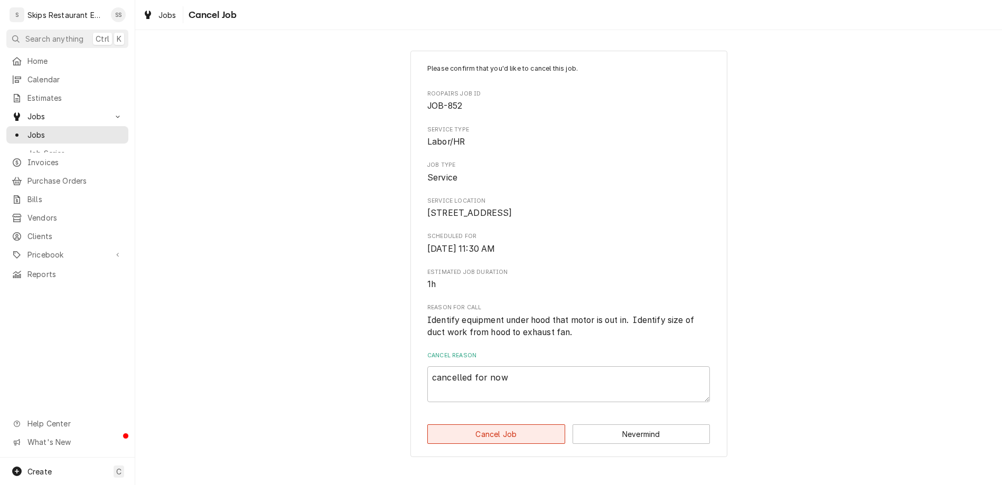
type textarea "x"
